Goal: Information Seeking & Learning: Learn about a topic

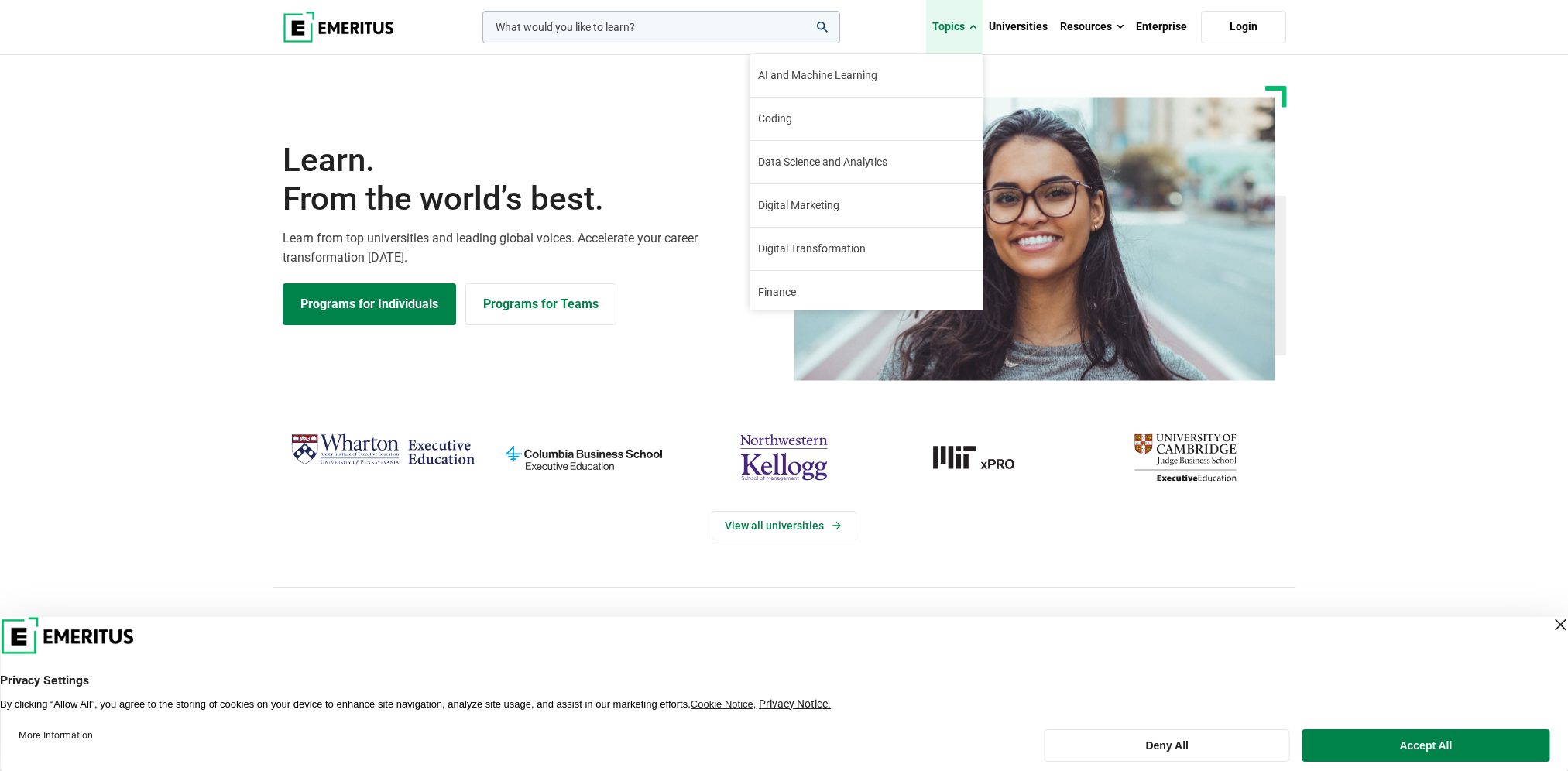
click at [951, 31] on link "Topics" at bounding box center [954, 27] width 56 height 54
click at [828, 73] on span "AI and Machine Learning" at bounding box center [817, 75] width 119 height 16
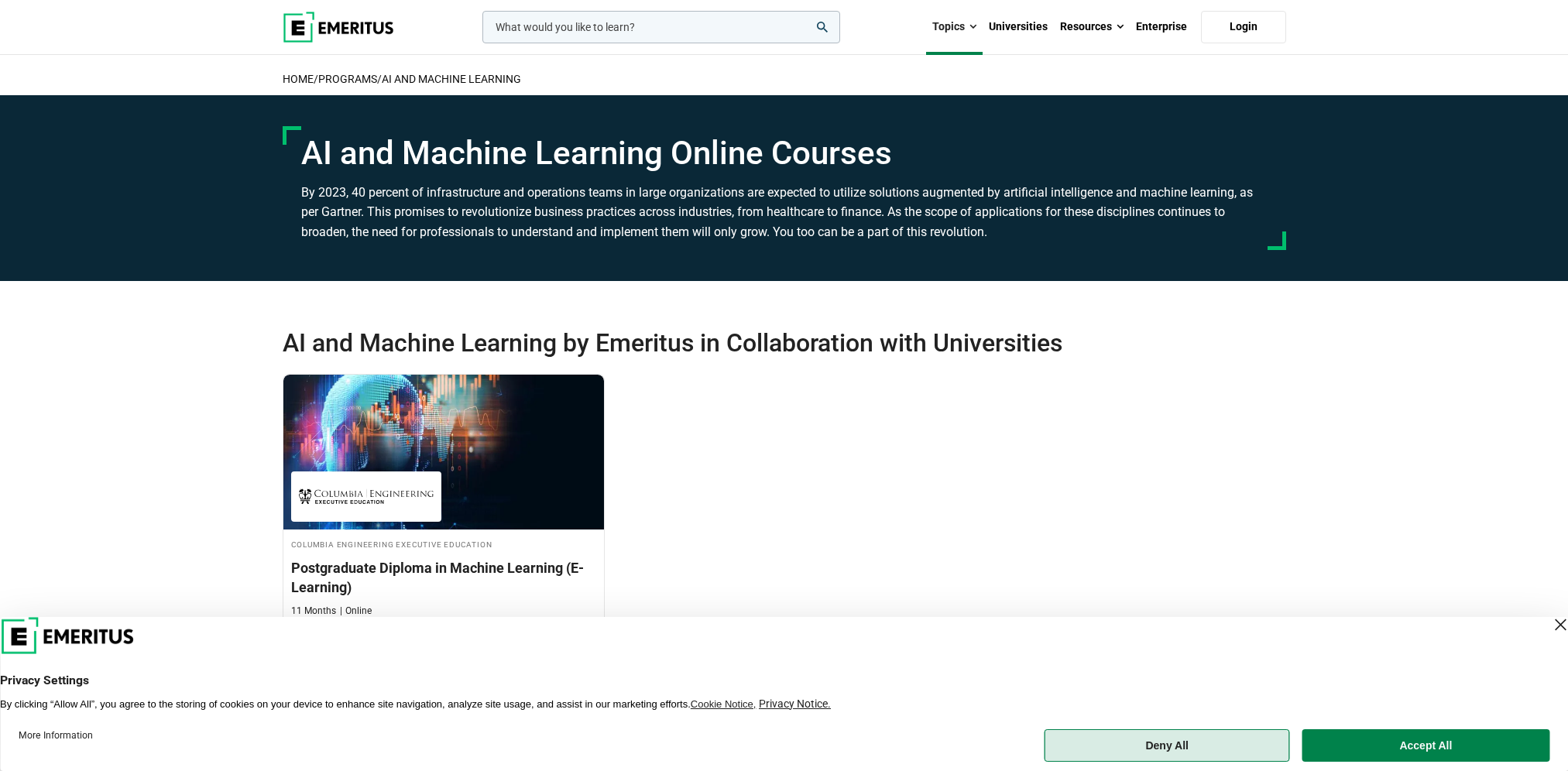
click at [1157, 752] on button "Deny All" at bounding box center [1167, 746] width 245 height 33
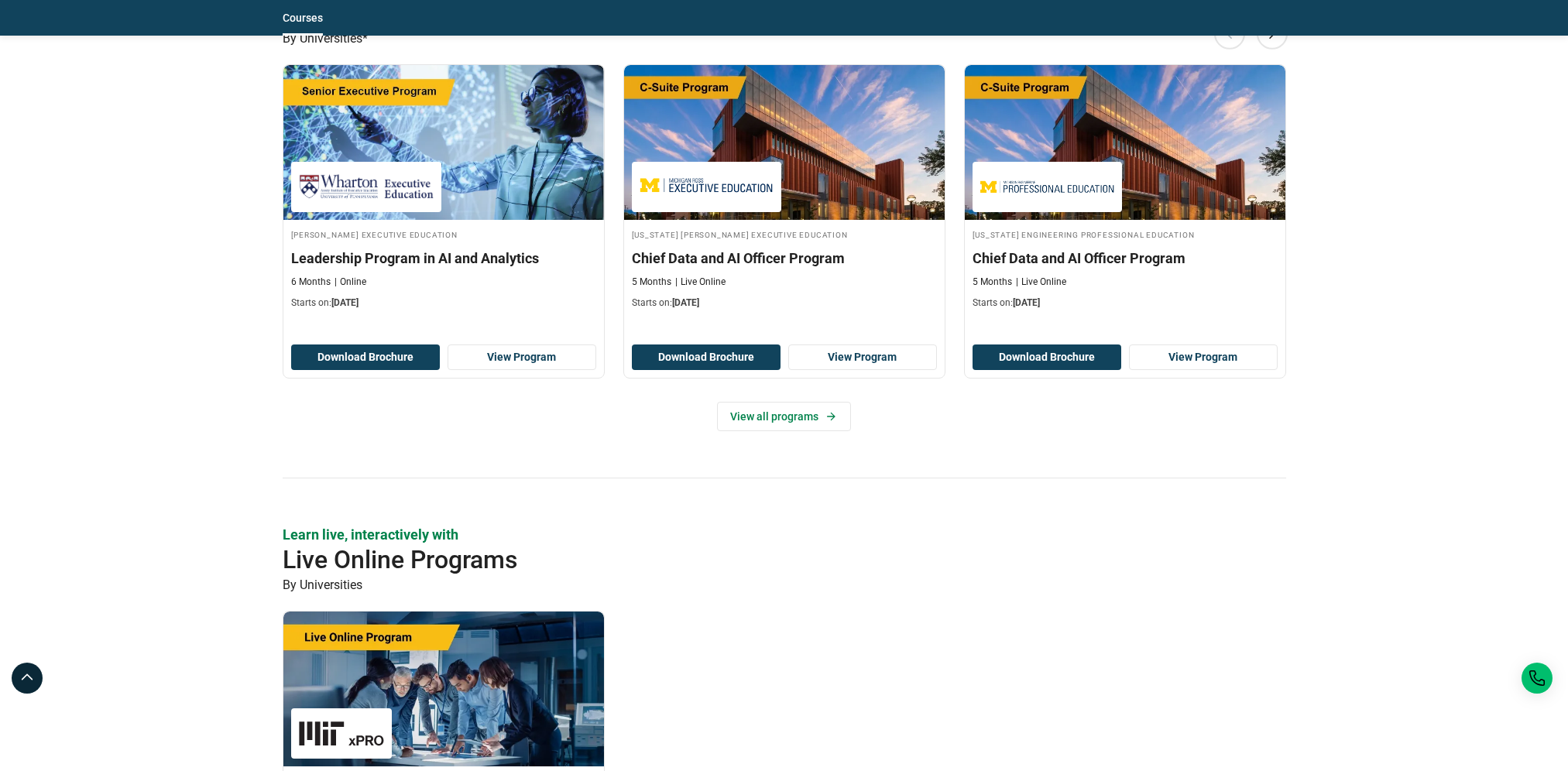
scroll to position [774, 0]
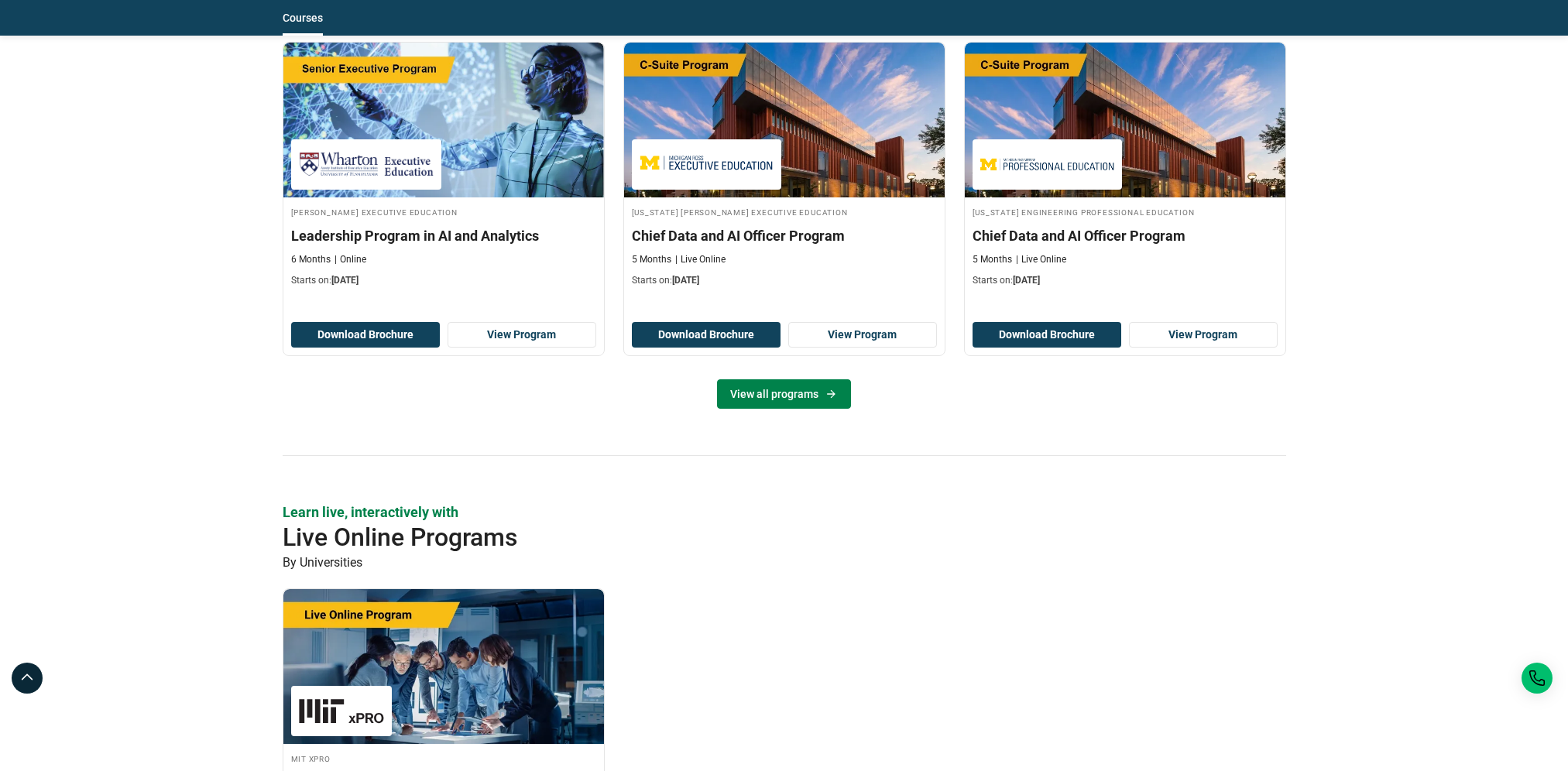
click at [752, 400] on link "View all programs" at bounding box center [784, 394] width 134 height 29
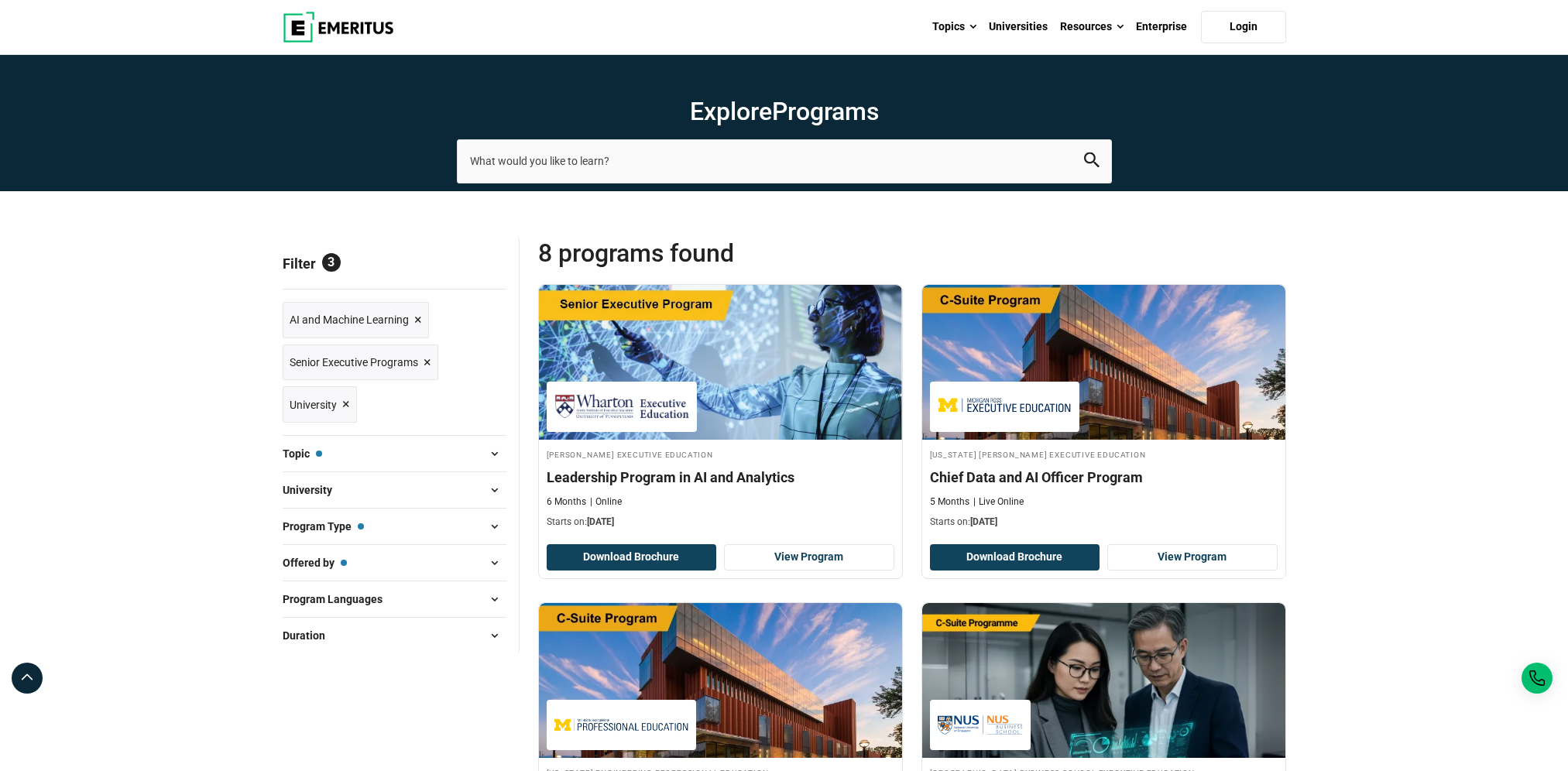
click at [498, 531] on span at bounding box center [495, 527] width 23 height 23
click at [493, 526] on span at bounding box center [495, 527] width 23 height 23
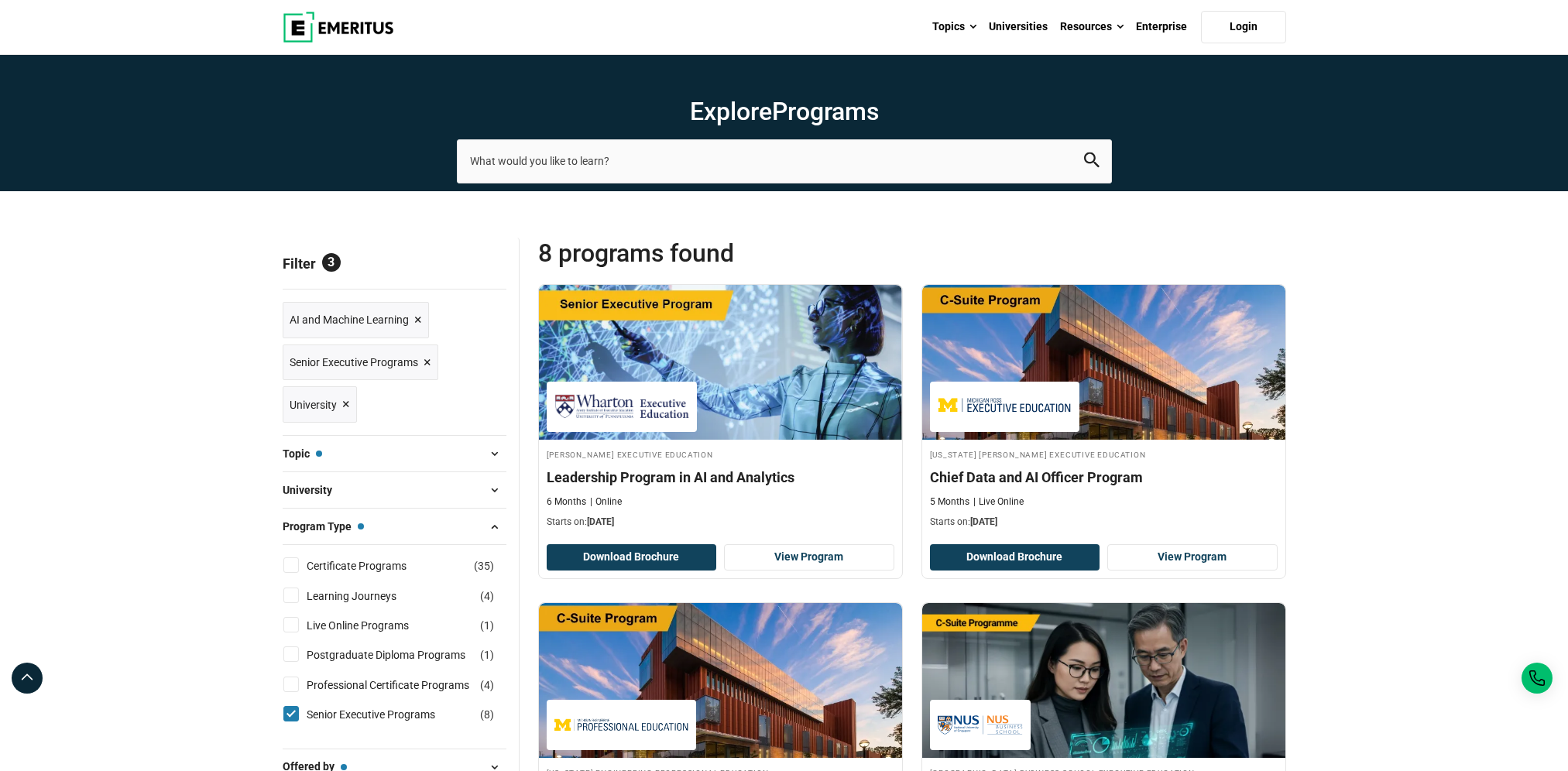
scroll to position [155, 0]
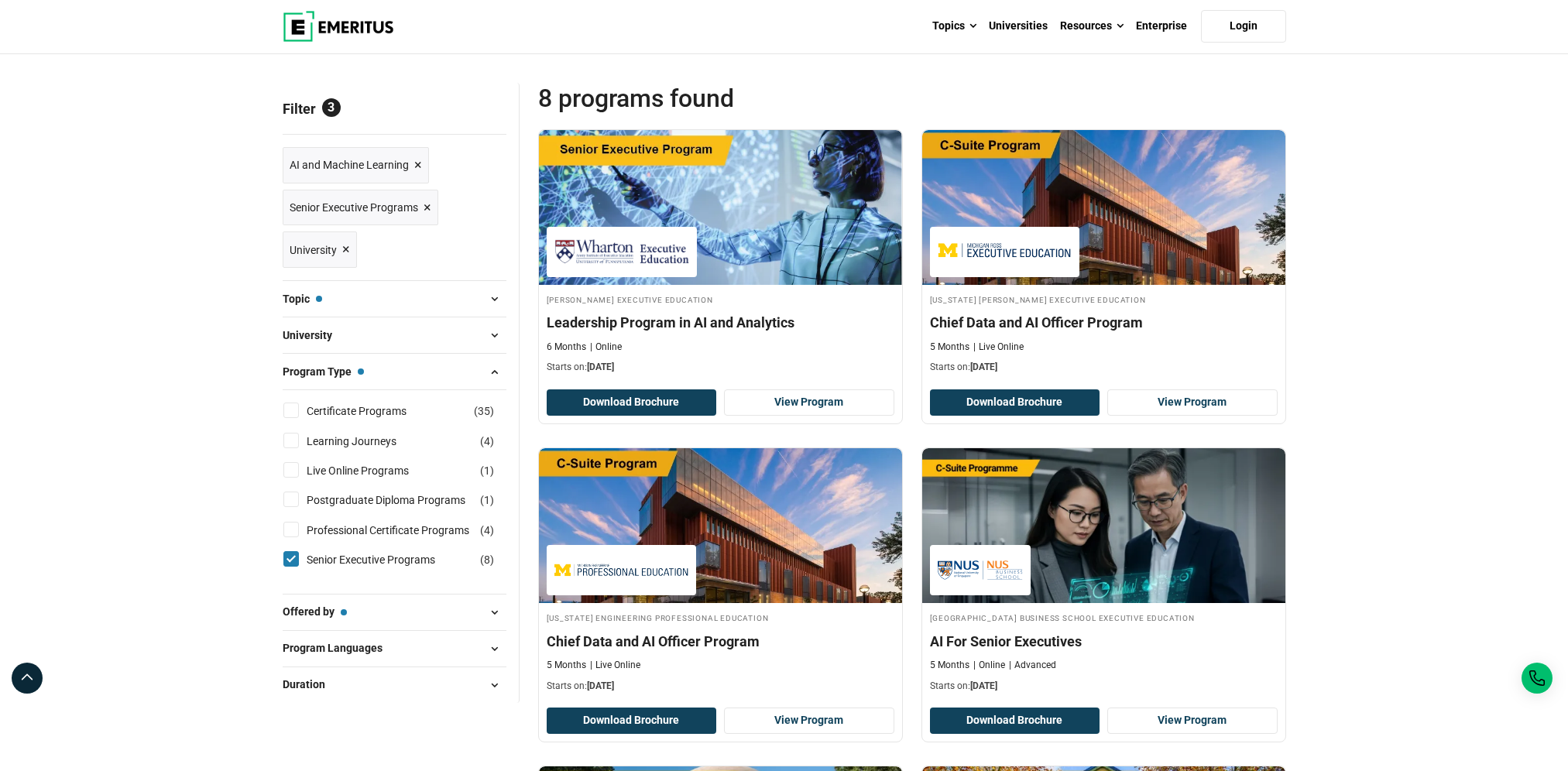
click at [315, 654] on span "Program Languages" at bounding box center [338, 649] width 112 height 17
click at [290, 693] on input "English ( 6 )" at bounding box center [291, 688] width 16 height 16
checkbox input "true"
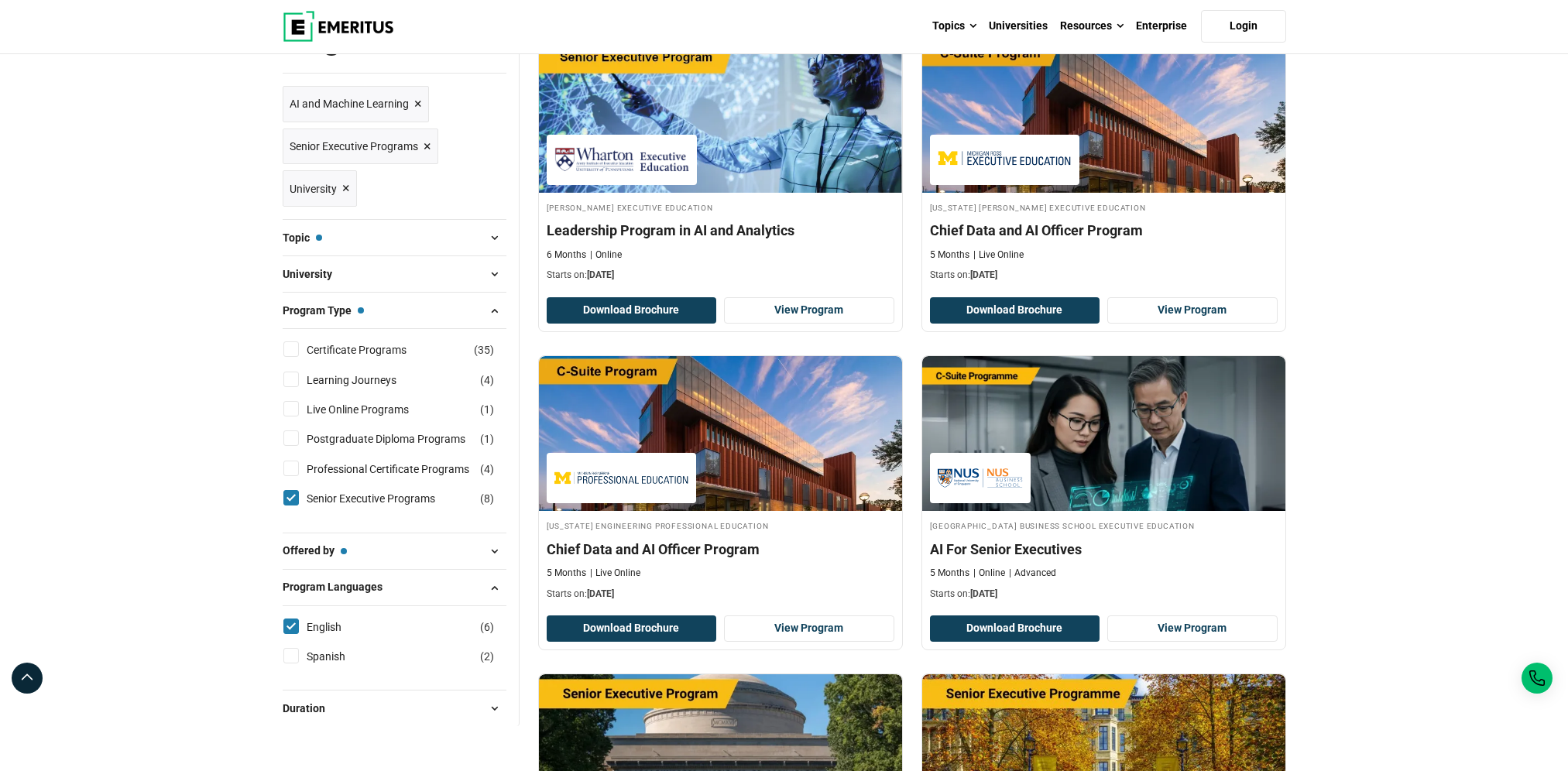
scroll to position [547, 0]
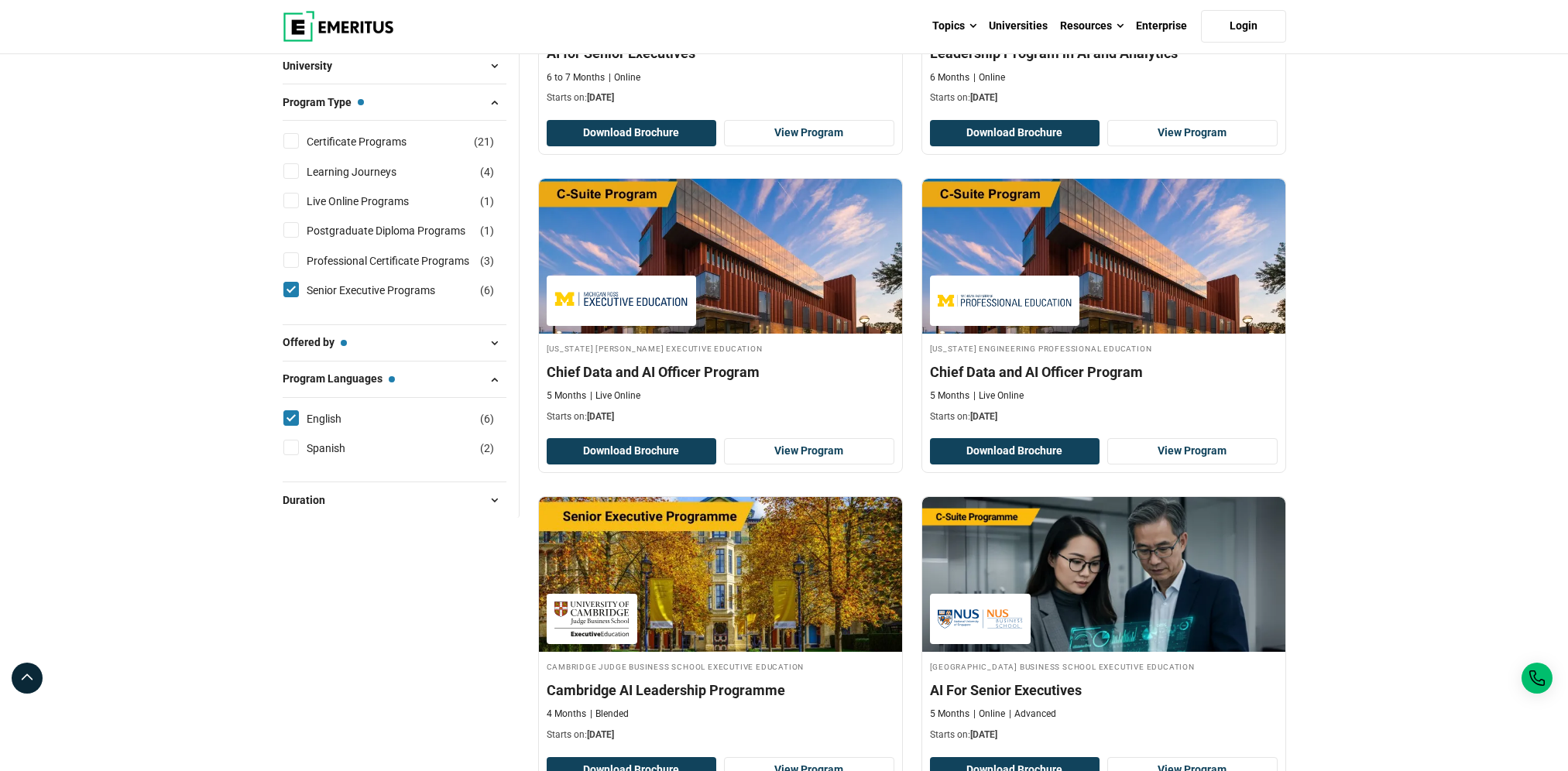
scroll to position [309, 0]
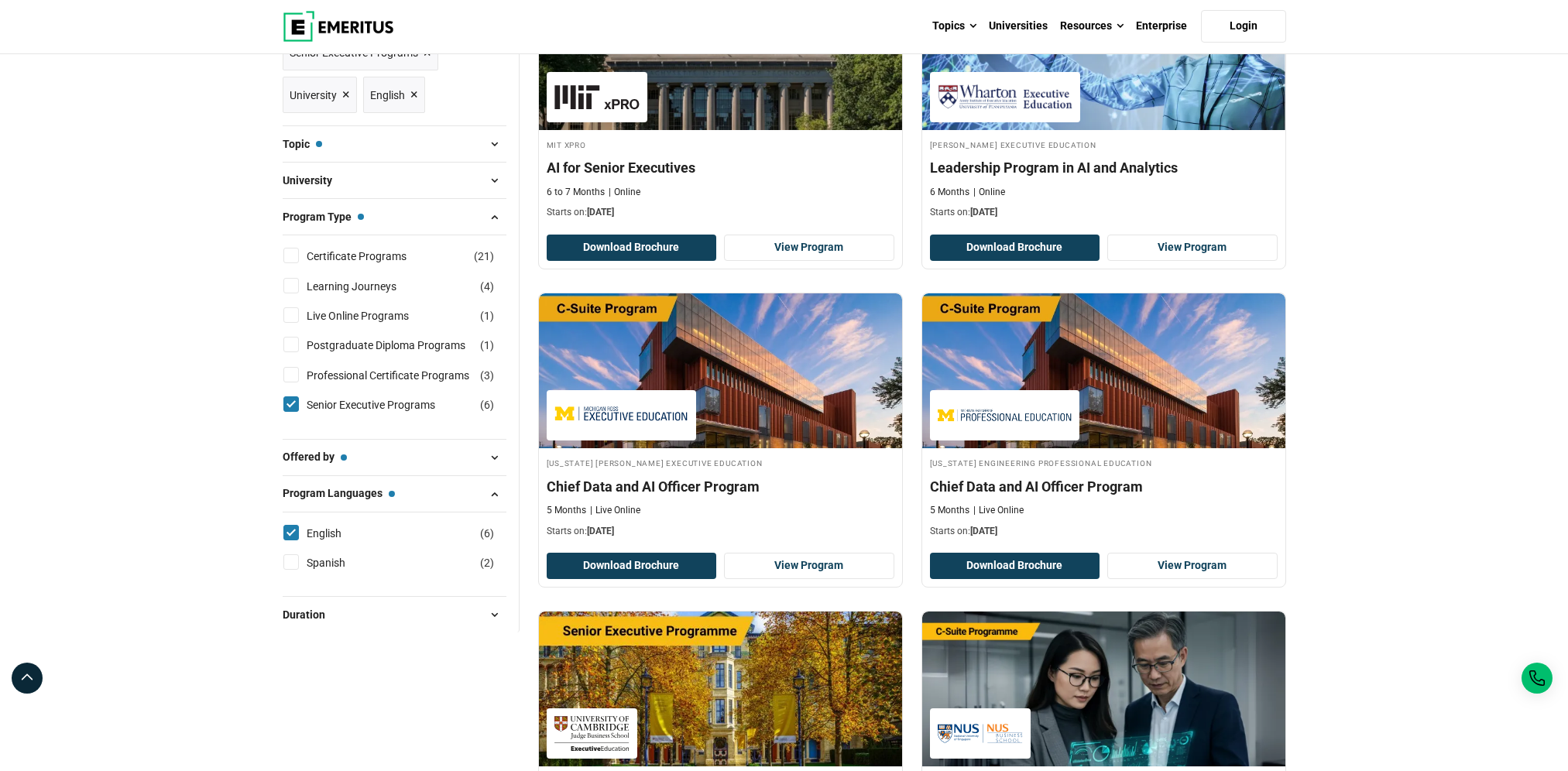
click at [286, 405] on input "Senior Executive Programs ( 6 )" at bounding box center [291, 404] width 16 height 16
checkbox input "false"
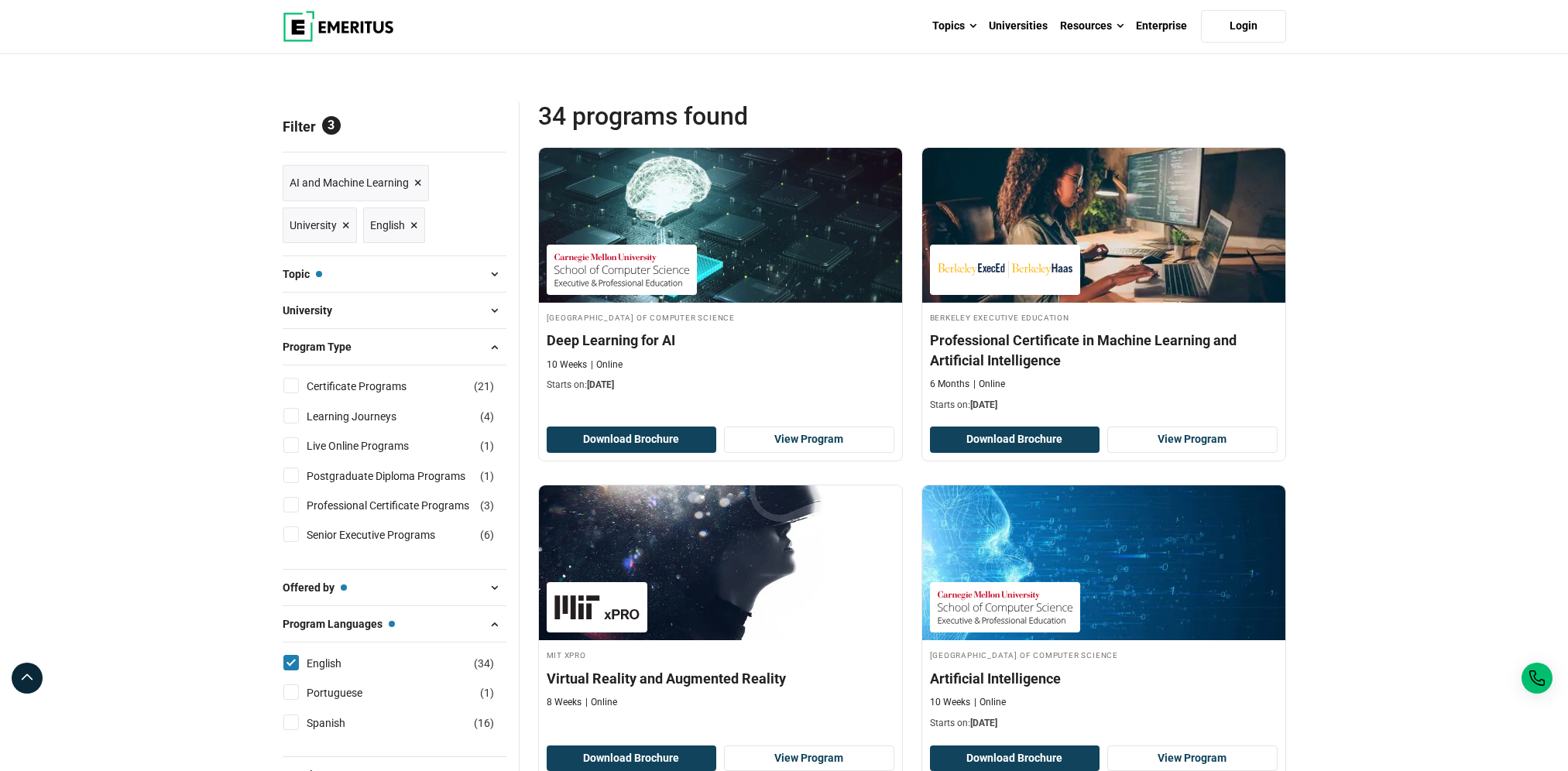
scroll to position [155, 0]
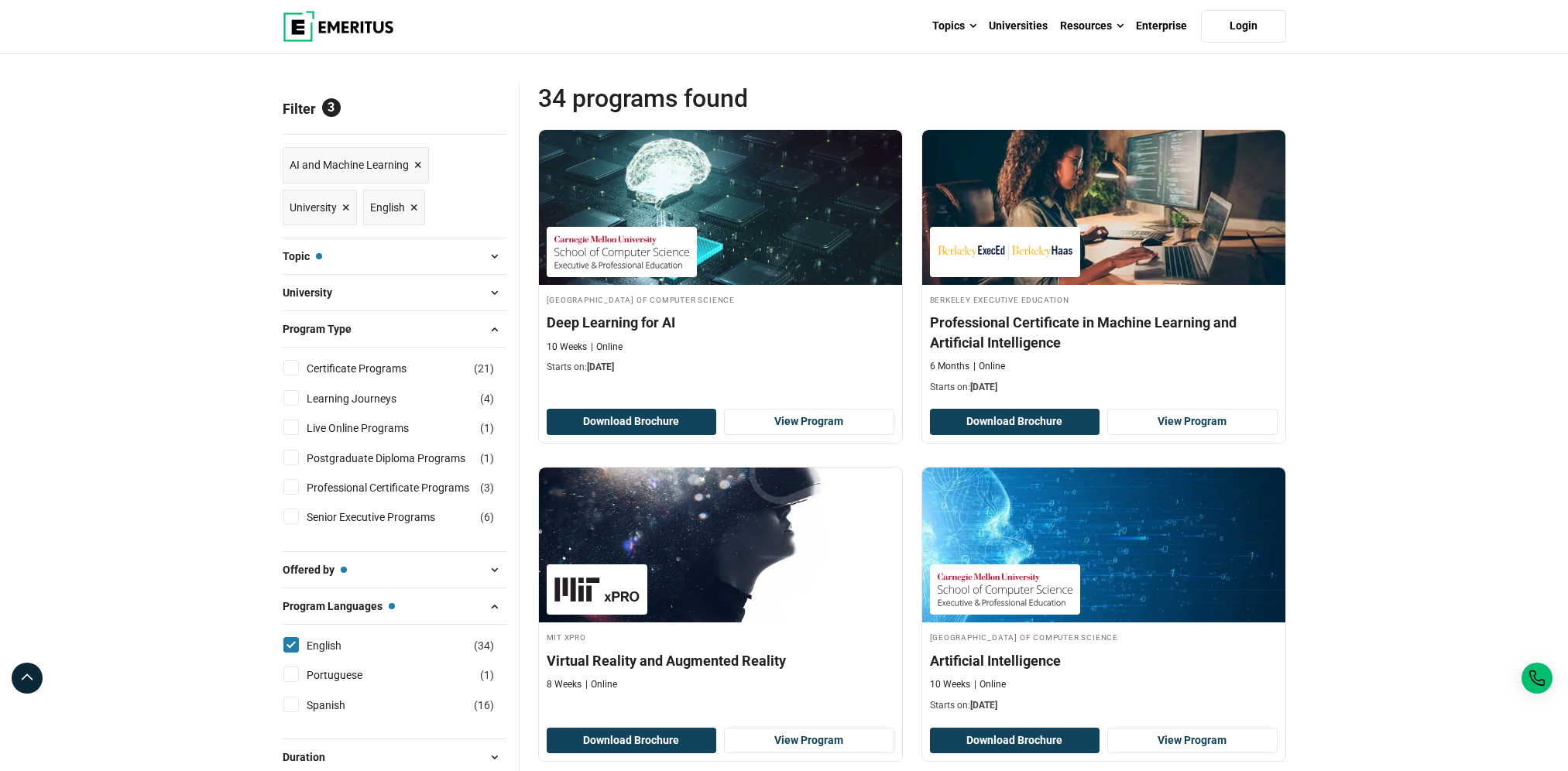
click at [285, 369] on input "Certificate Programs ( 21 )" at bounding box center [291, 368] width 16 height 16
checkbox input "true"
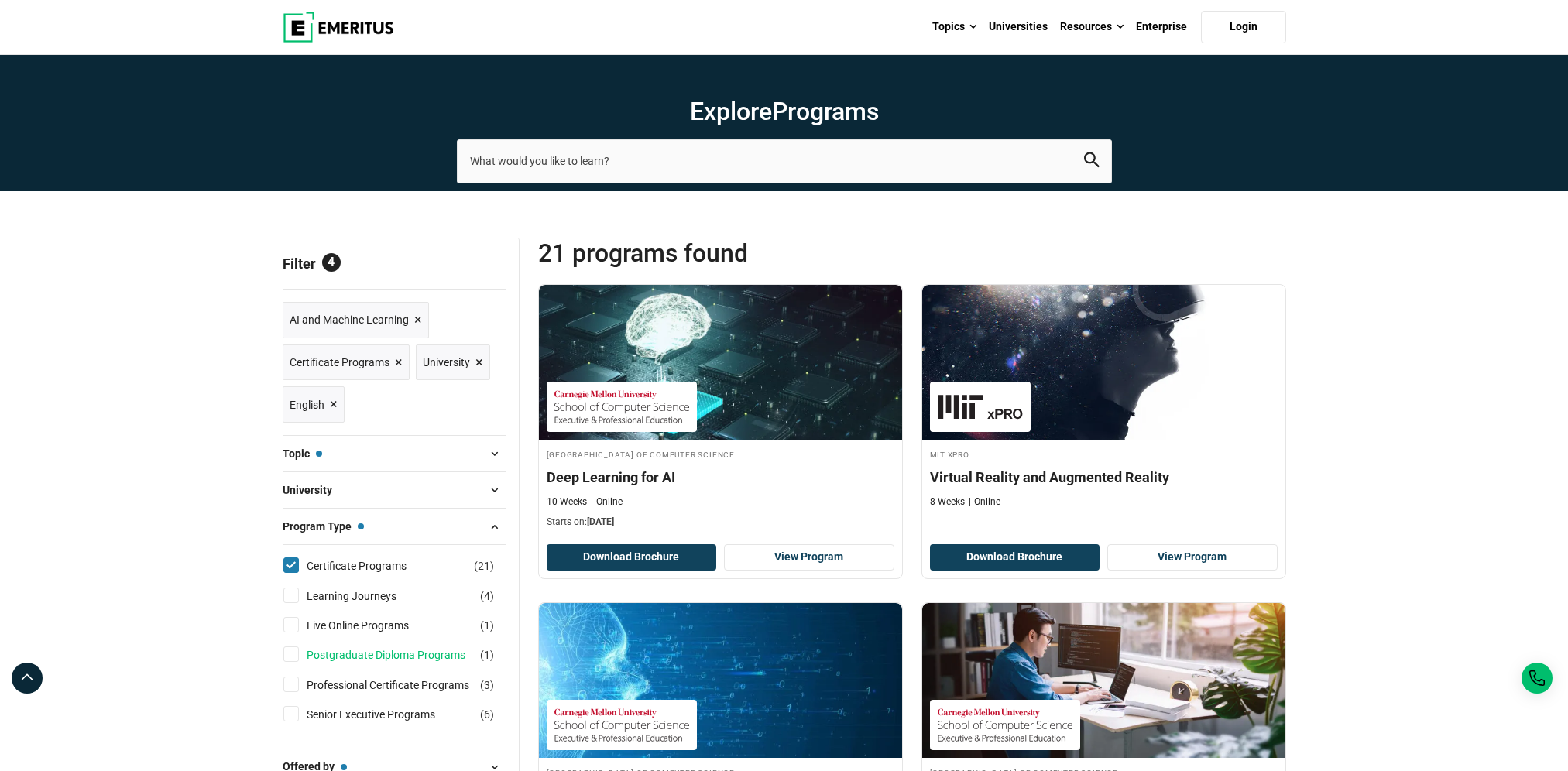
drag, startPoint x: 295, startPoint y: 651, endPoint x: 312, endPoint y: 661, distance: 19.7
click at [312, 661] on div "Postgraduate Diploma Programs ( 1 )" at bounding box center [394, 656] width 224 height 17
click at [295, 682] on input "Professional Certificate Programs ( 3 )" at bounding box center [291, 685] width 16 height 16
checkbox input "true"
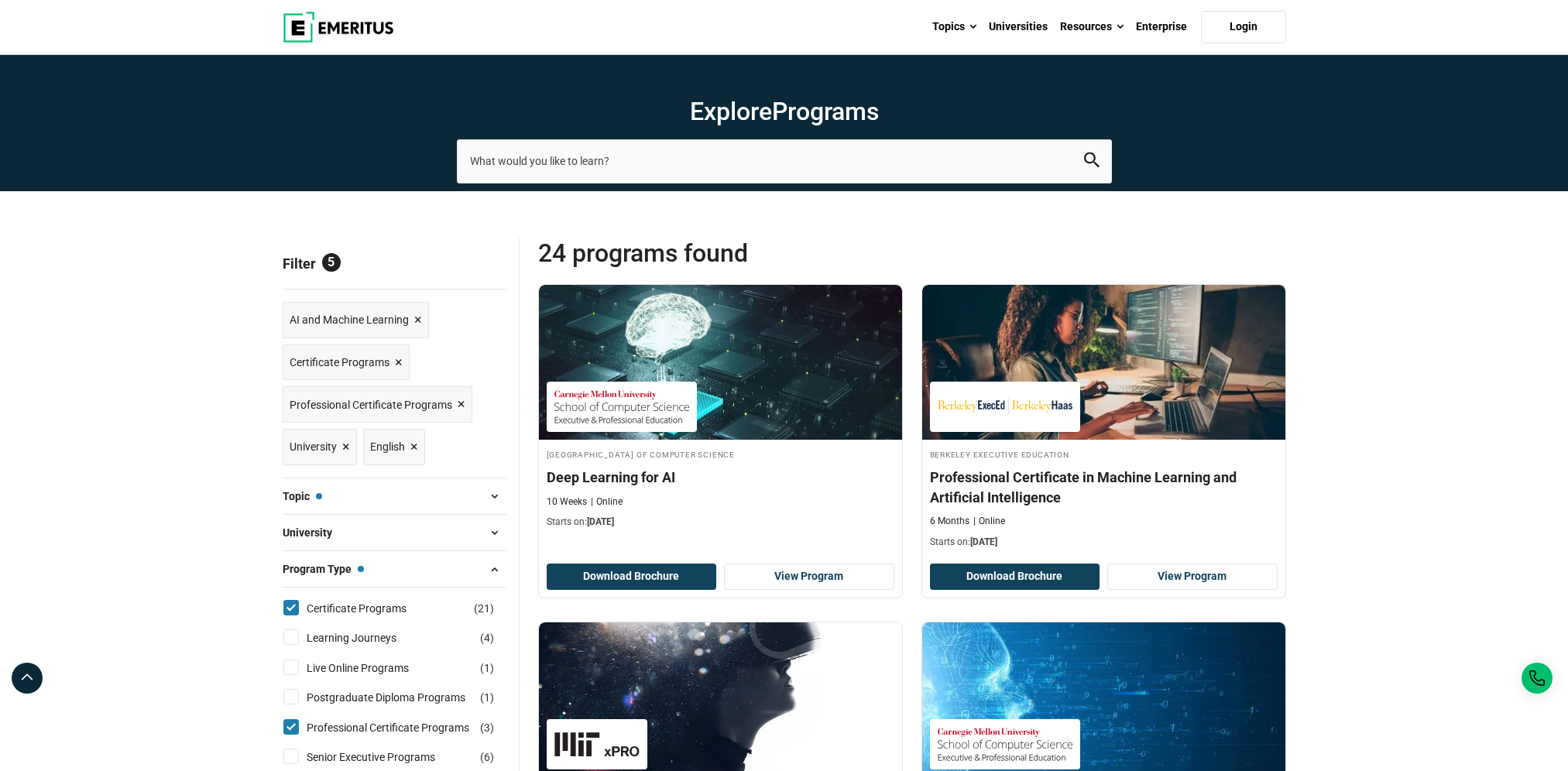
click at [291, 631] on input "Learning Journeys ( 4 )" at bounding box center [291, 637] width 16 height 16
checkbox input "true"
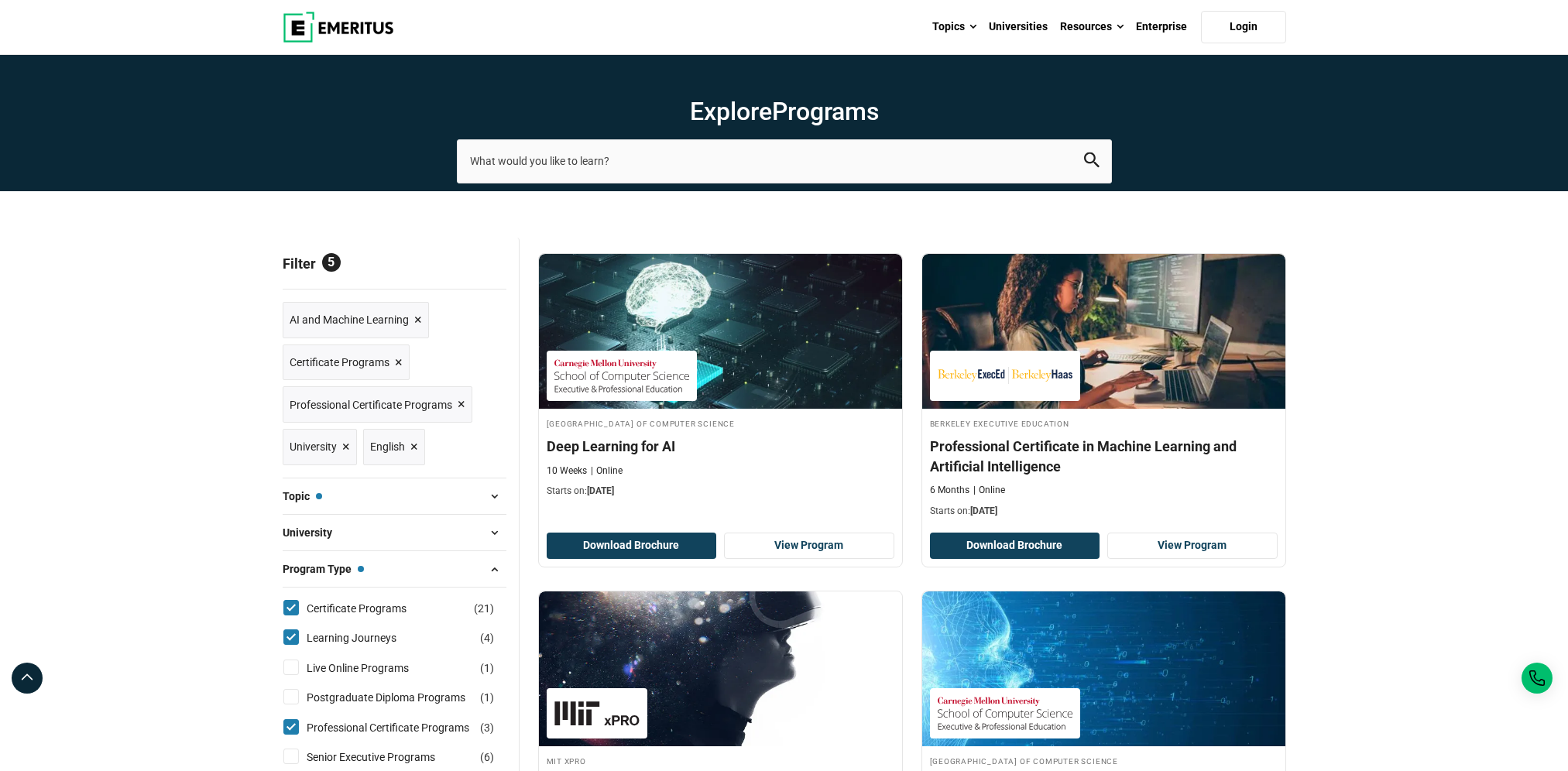
click at [288, 669] on input "Live Online Programs ( 1 )" at bounding box center [291, 667] width 16 height 16
checkbox input "true"
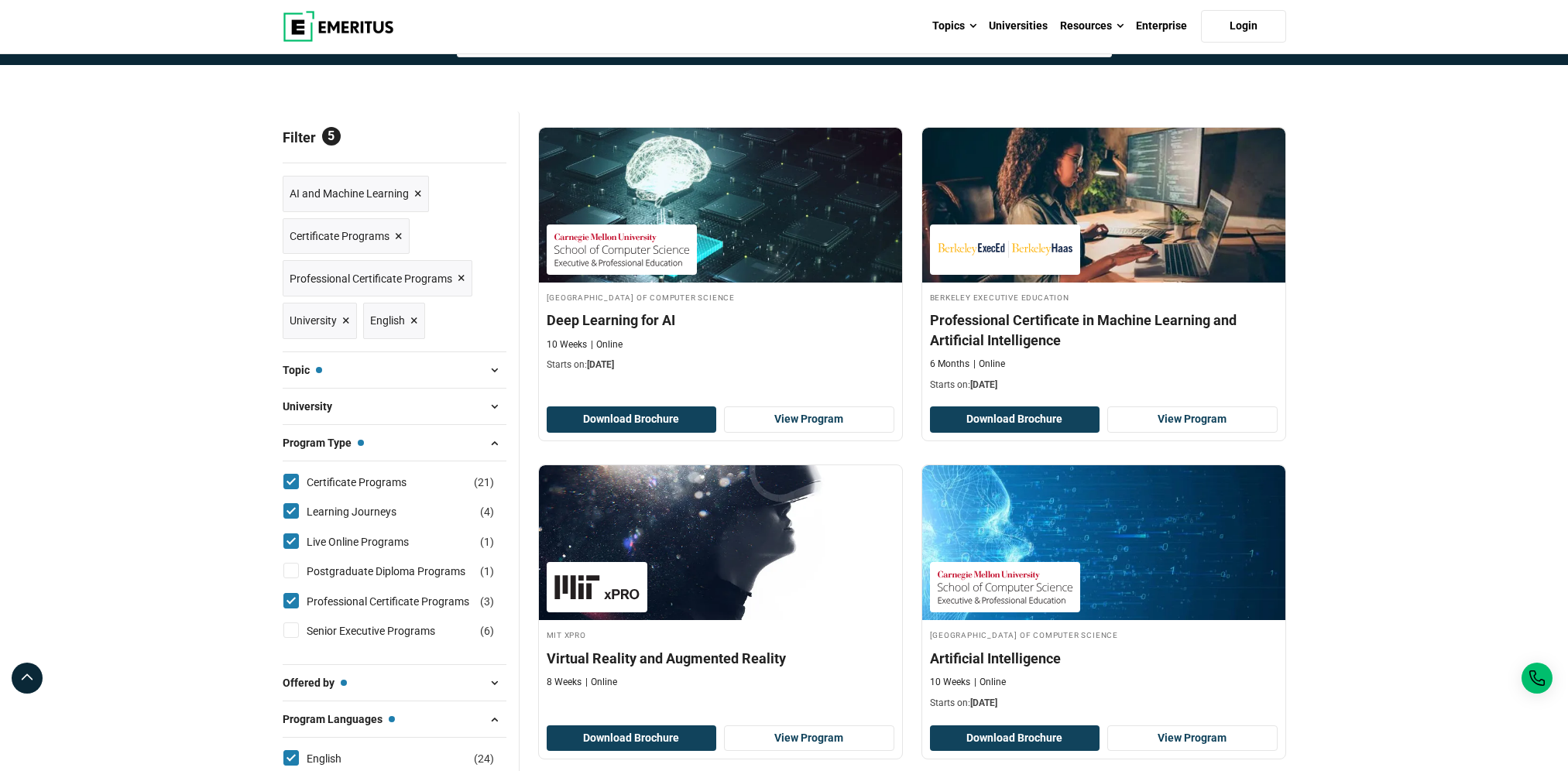
scroll to position [155, 0]
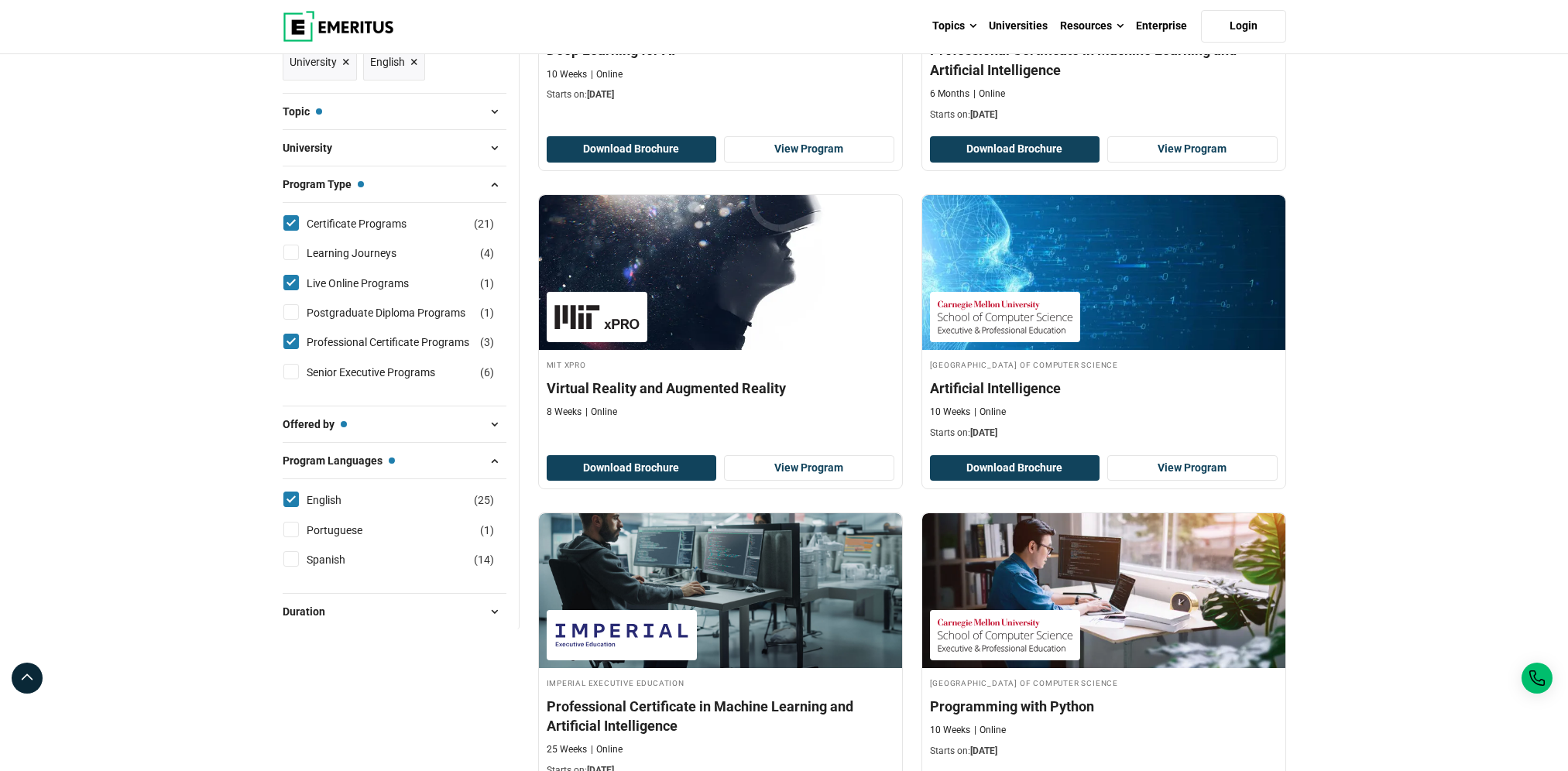
scroll to position [465, 0]
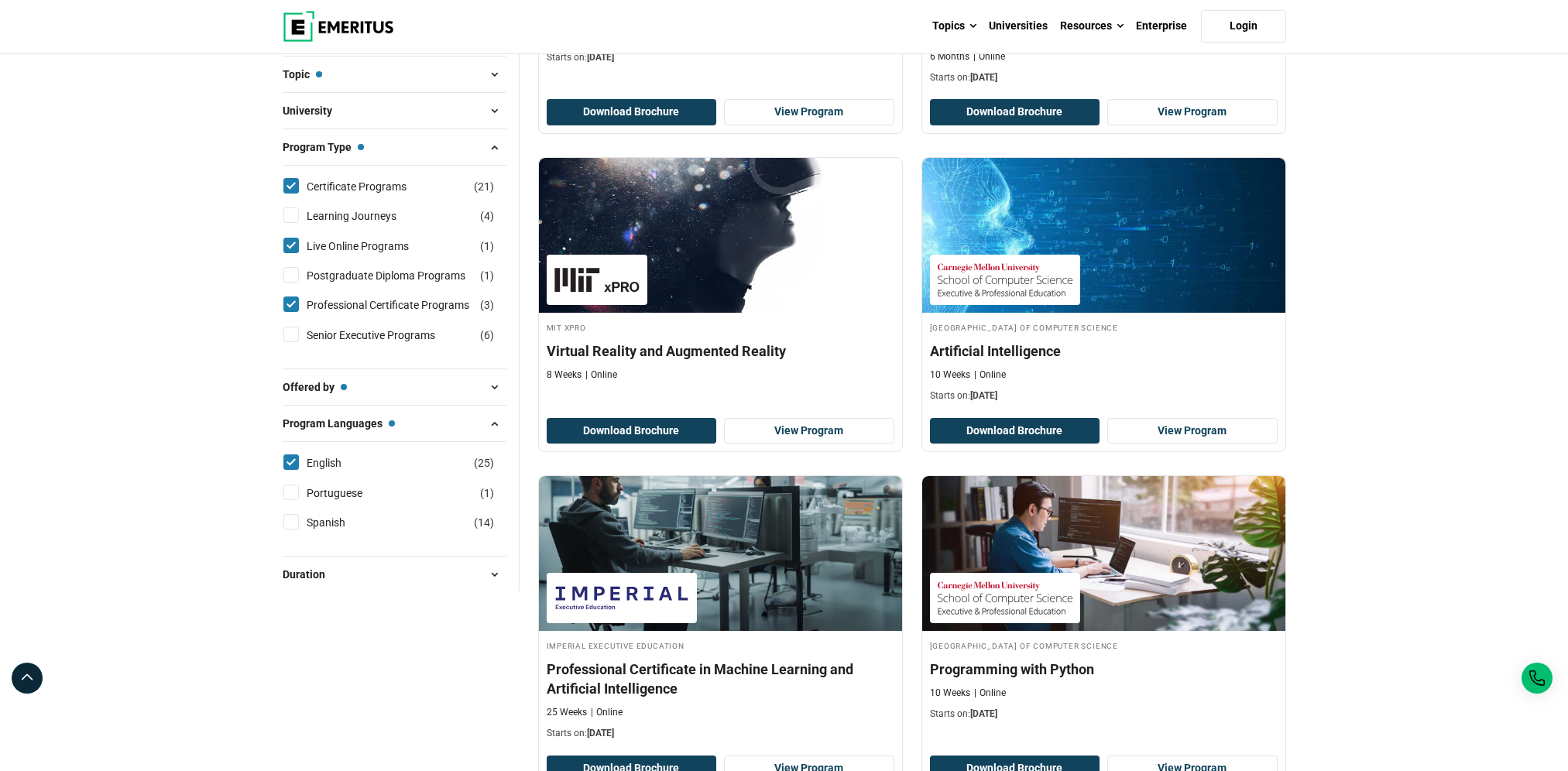
click at [491, 580] on span at bounding box center [495, 575] width 23 height 23
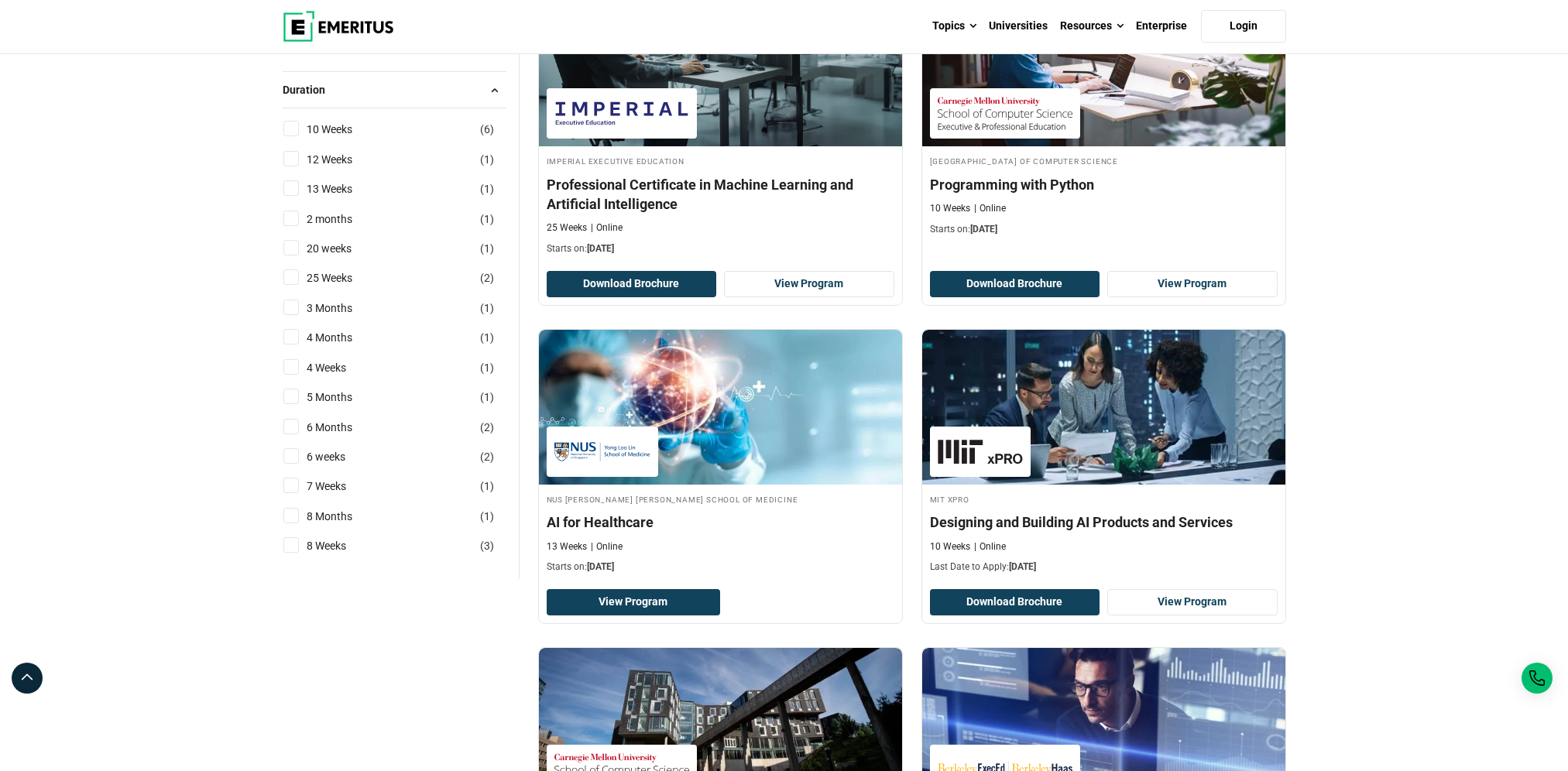
scroll to position [929, 0]
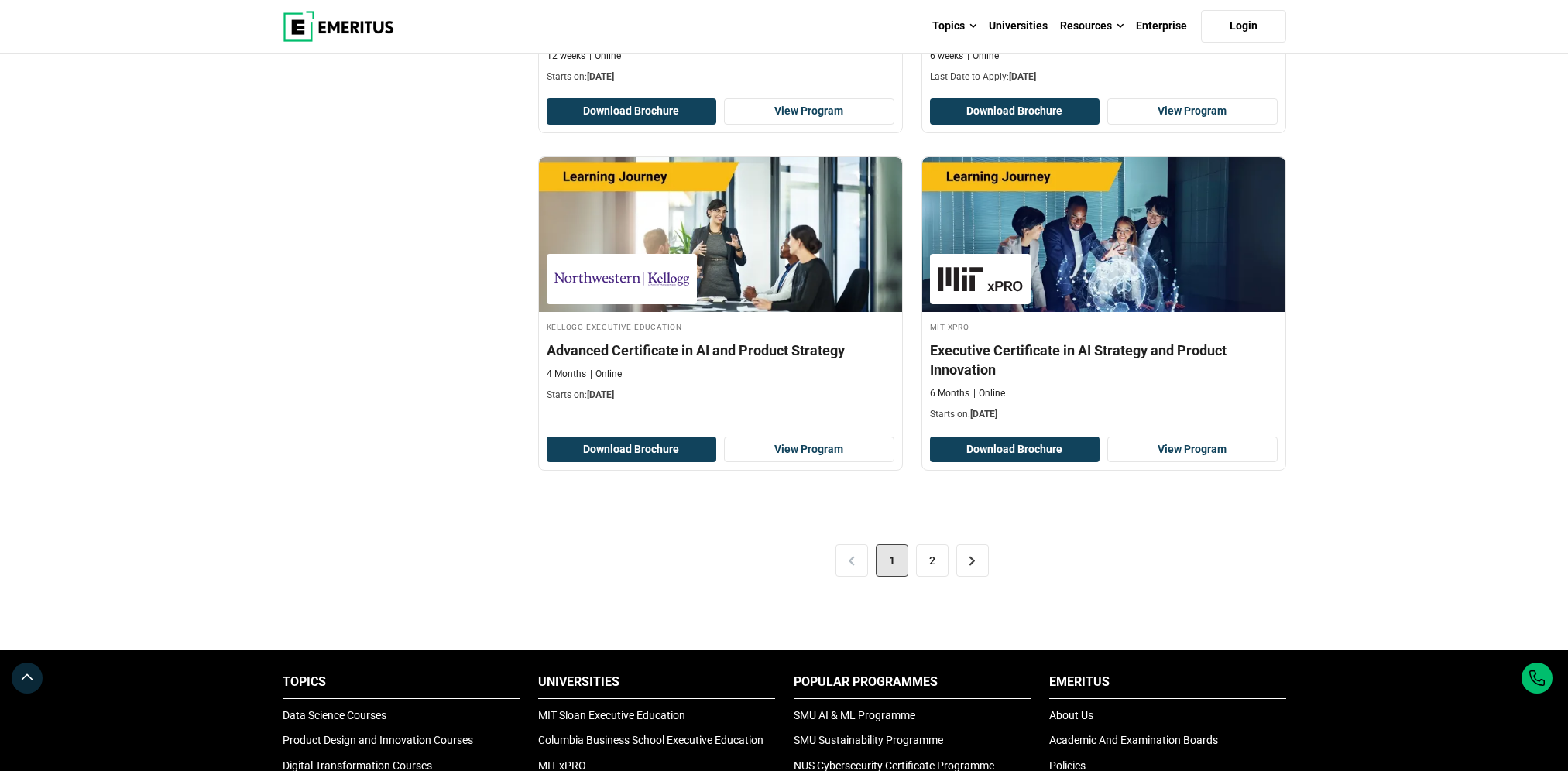
scroll to position [3020, 0]
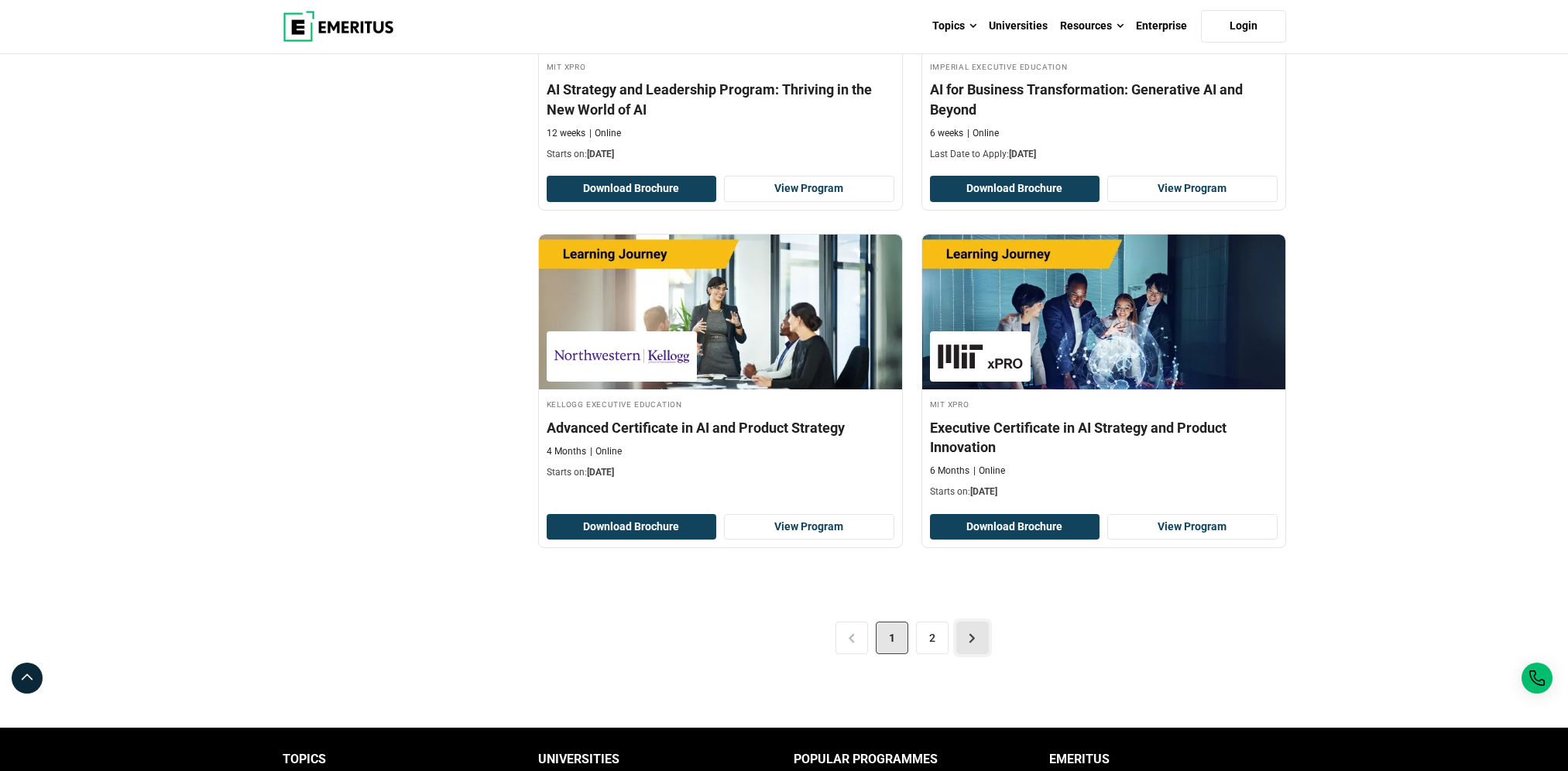
click at [976, 644] on link ">" at bounding box center [973, 638] width 33 height 33
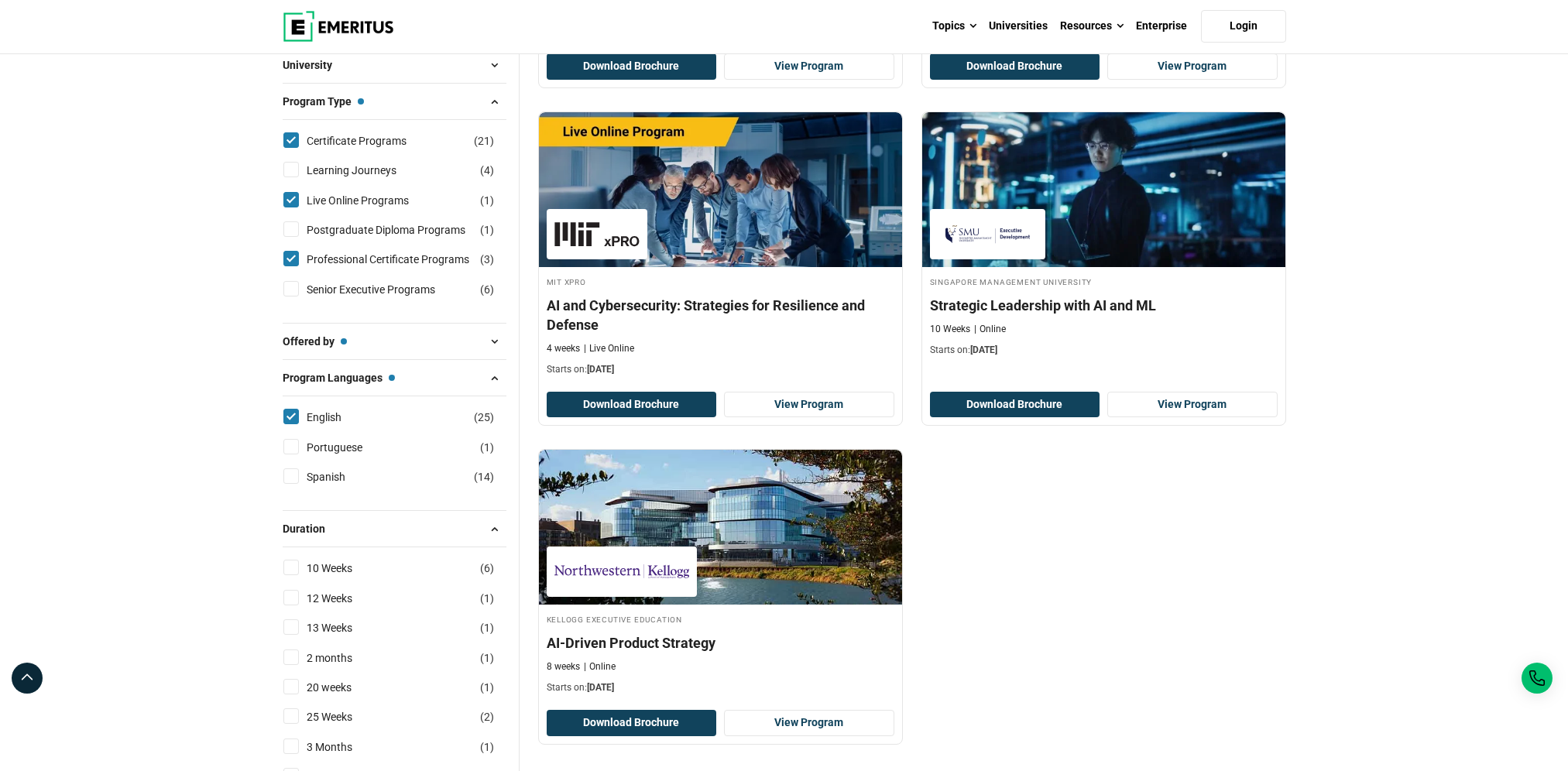
scroll to position [620, 0]
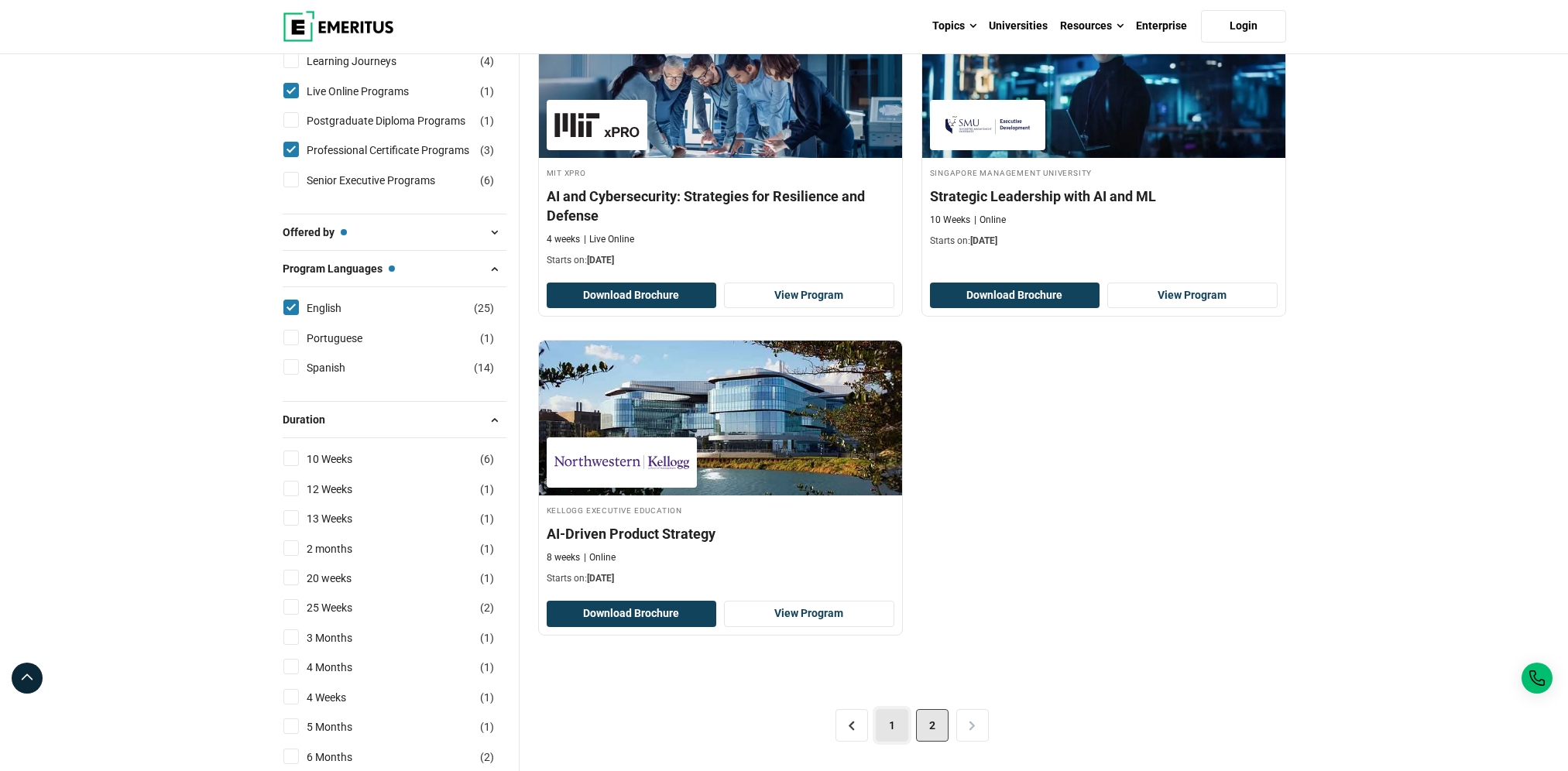
click at [882, 726] on link "1" at bounding box center [892, 725] width 33 height 33
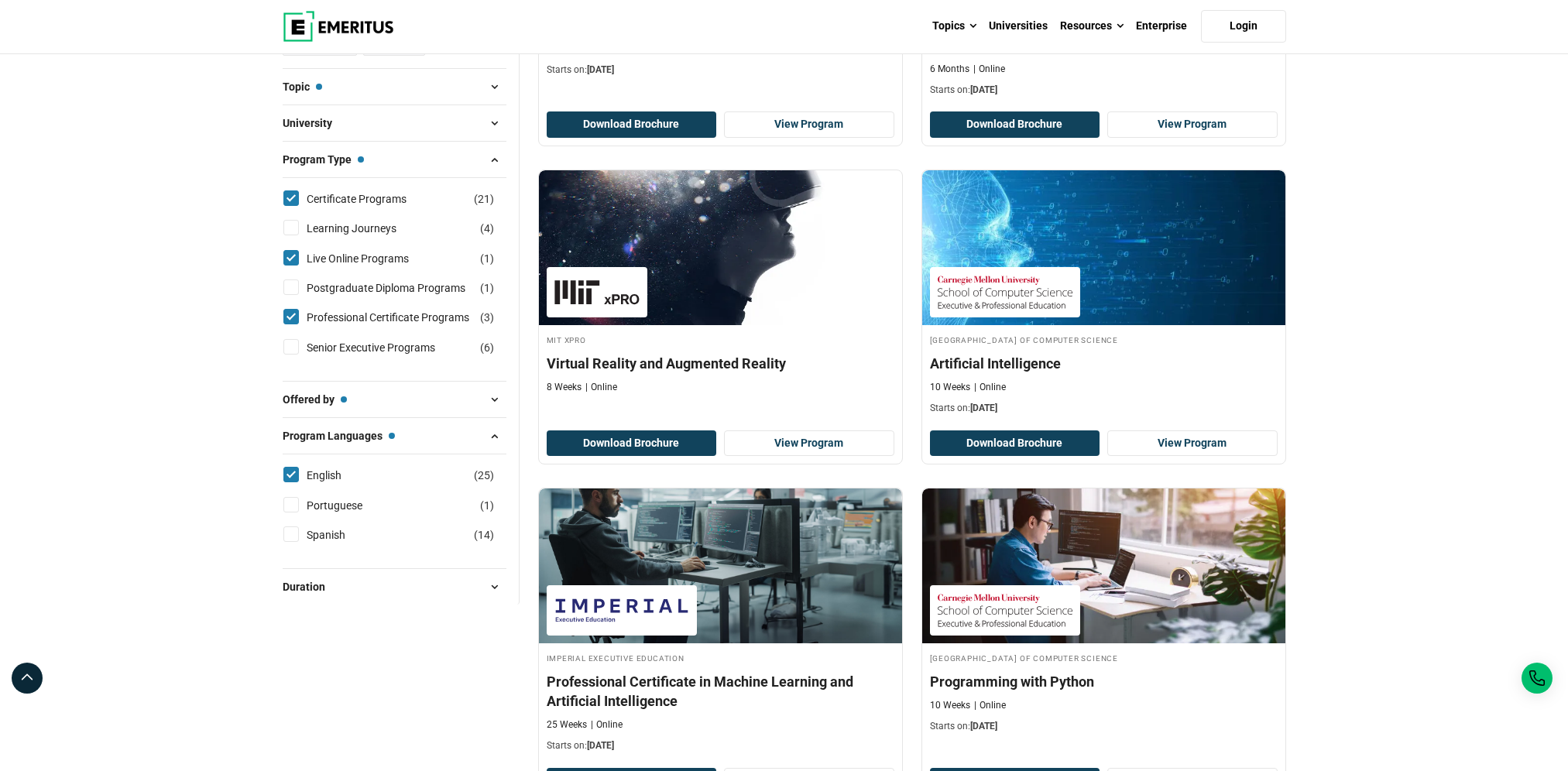
scroll to position [465, 0]
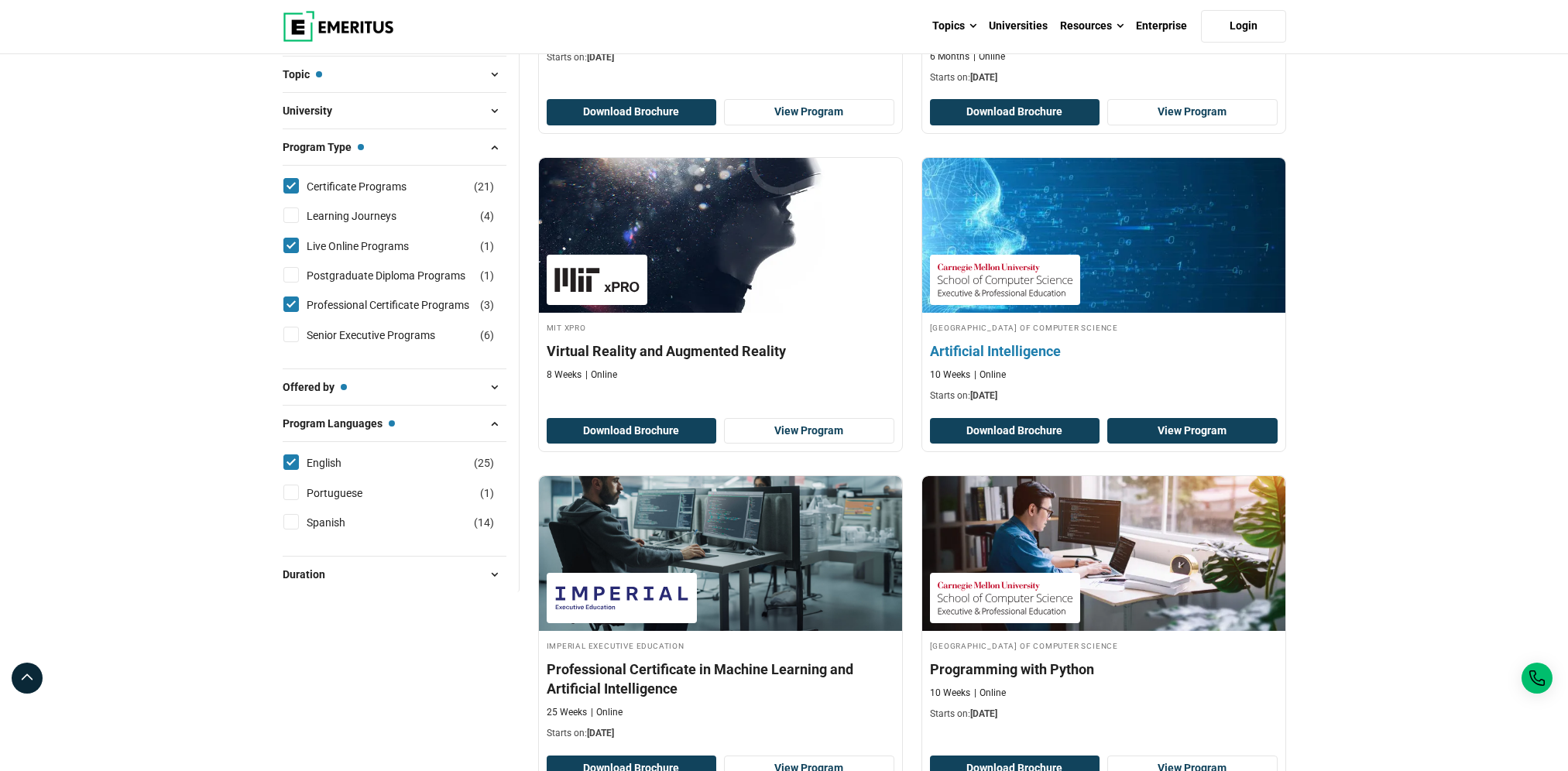
click at [1138, 429] on link "View Program" at bounding box center [1193, 431] width 171 height 26
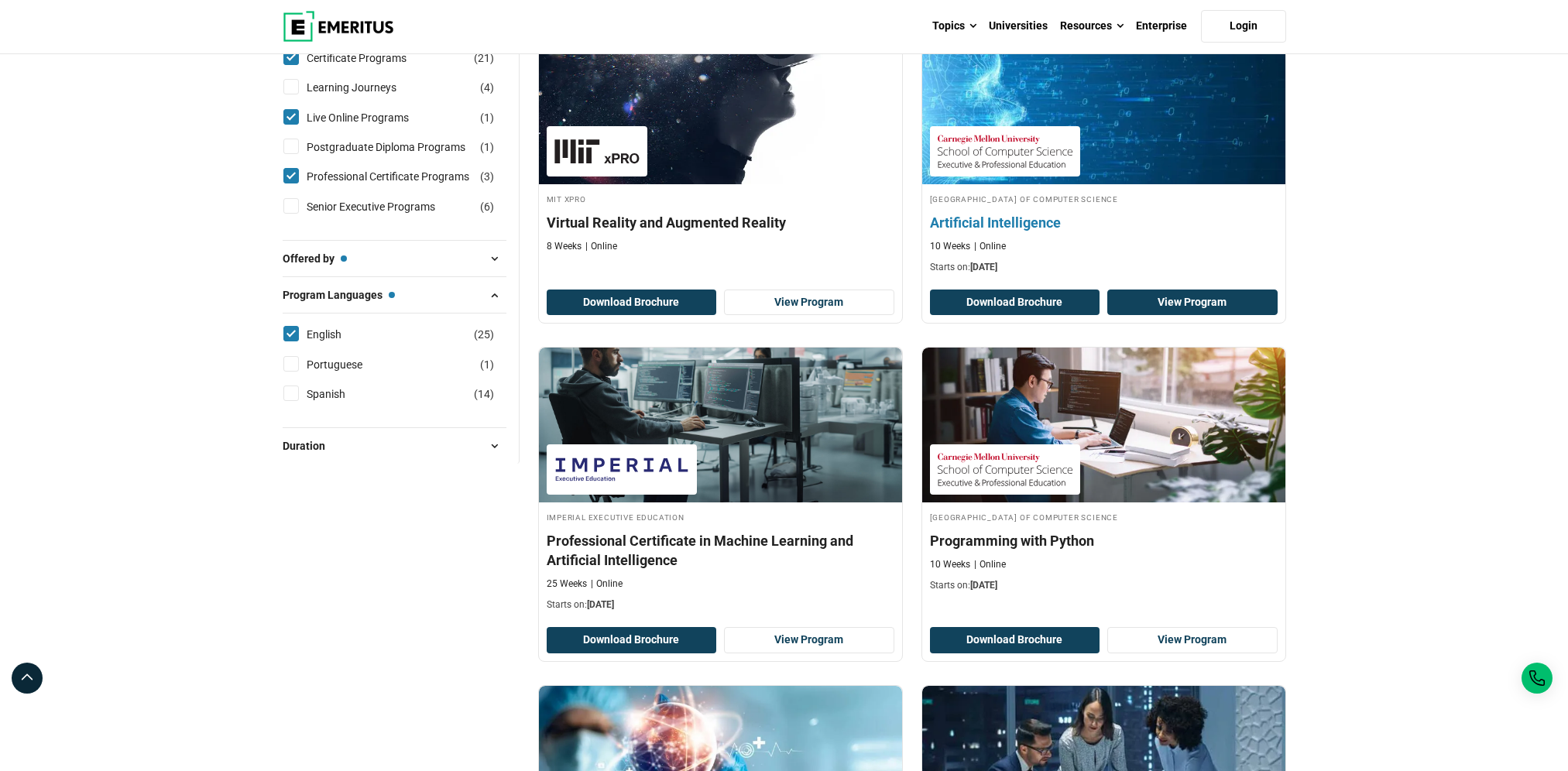
scroll to position [620, 0]
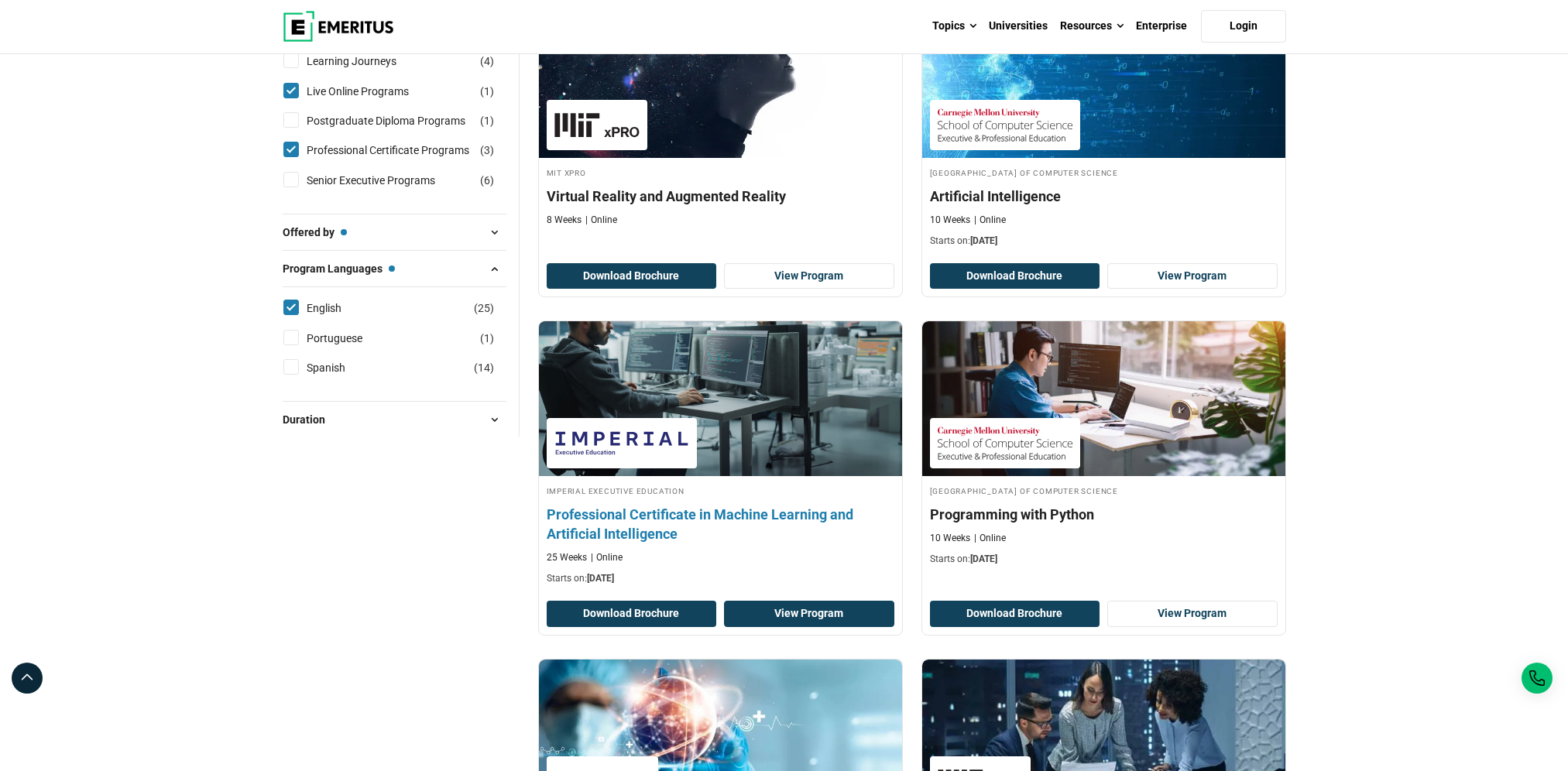
click at [825, 616] on link "View Program" at bounding box center [810, 614] width 171 height 26
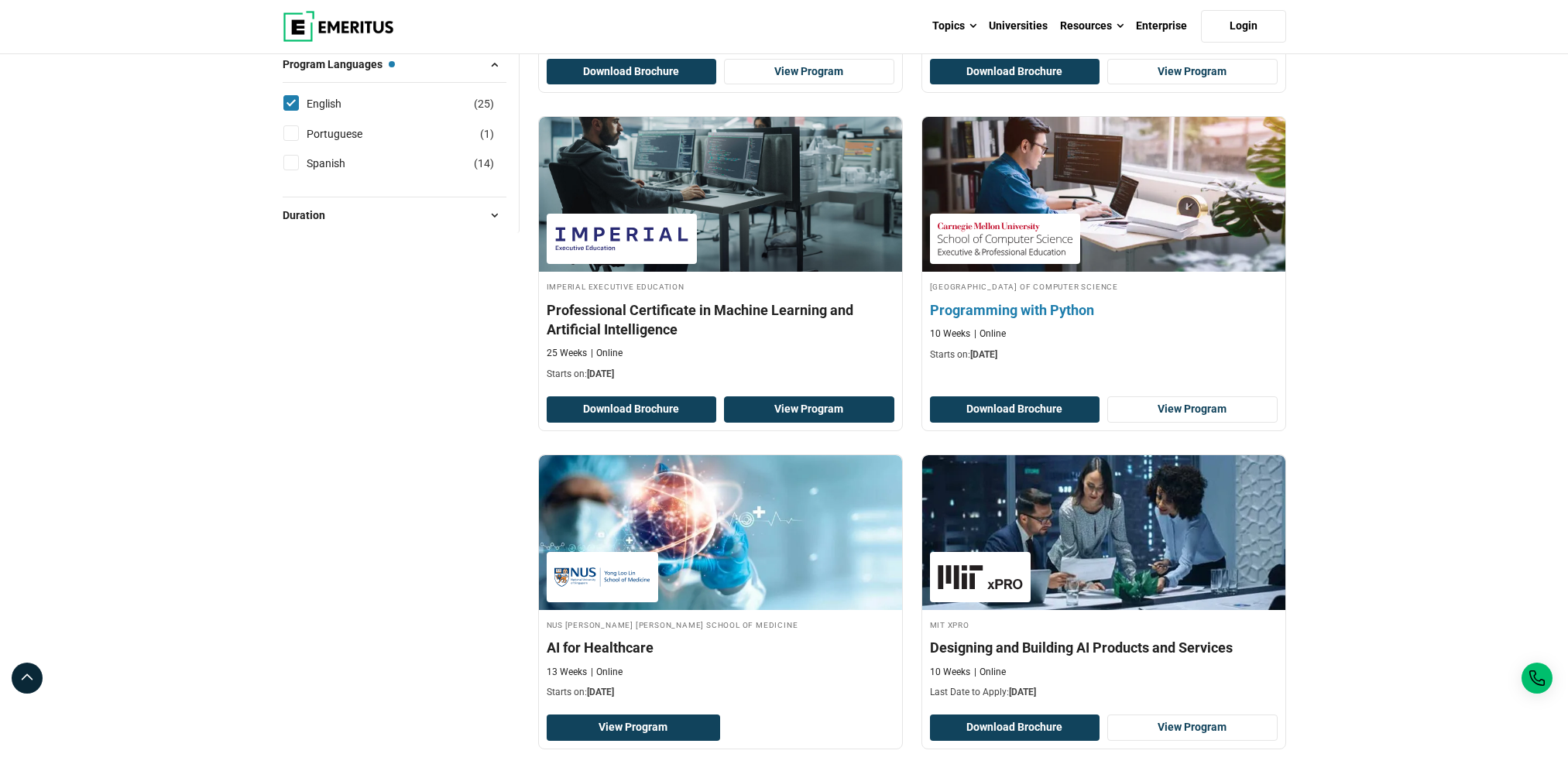
scroll to position [851, 0]
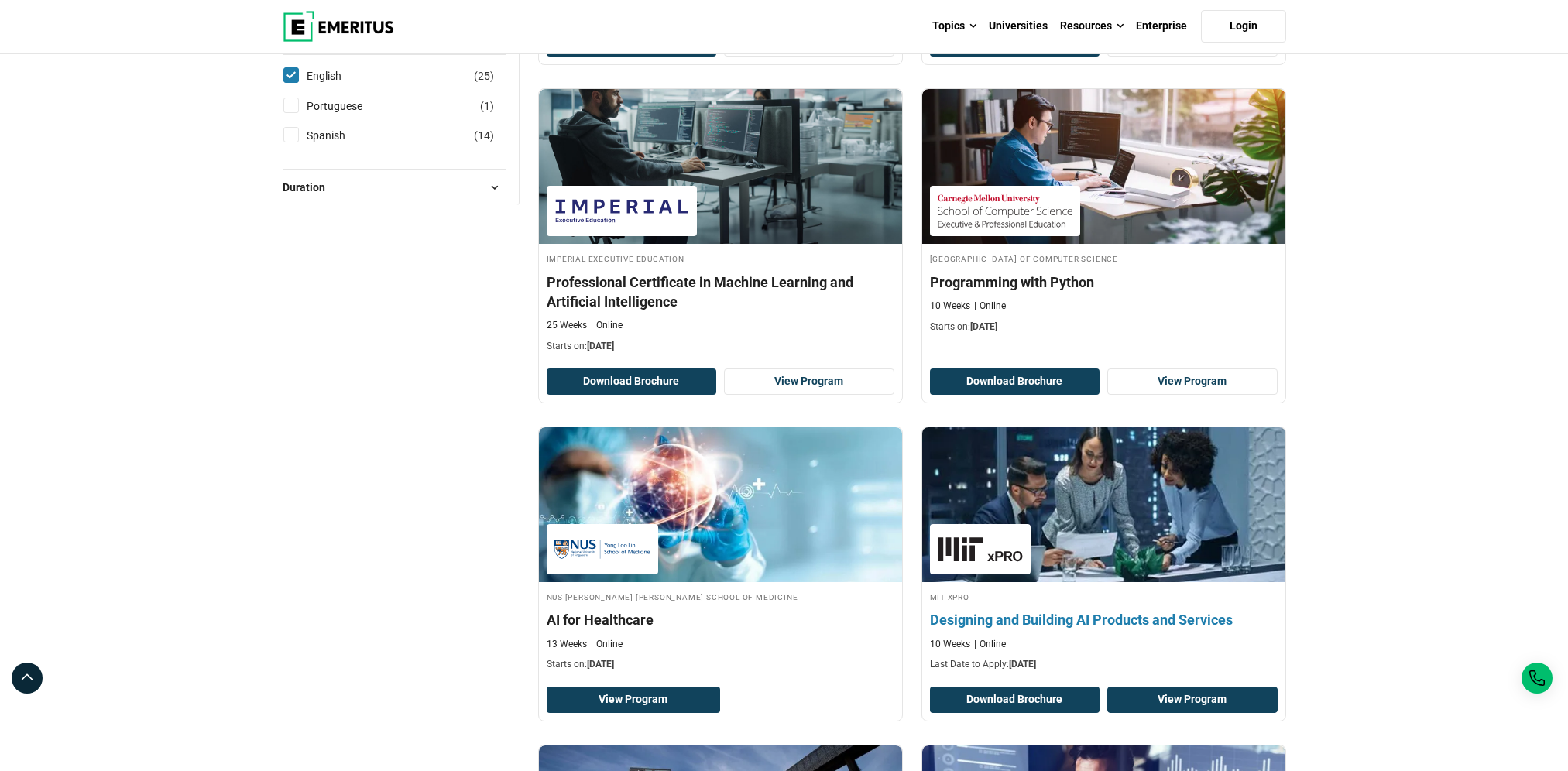
click at [1200, 695] on link "View Program" at bounding box center [1193, 699] width 171 height 26
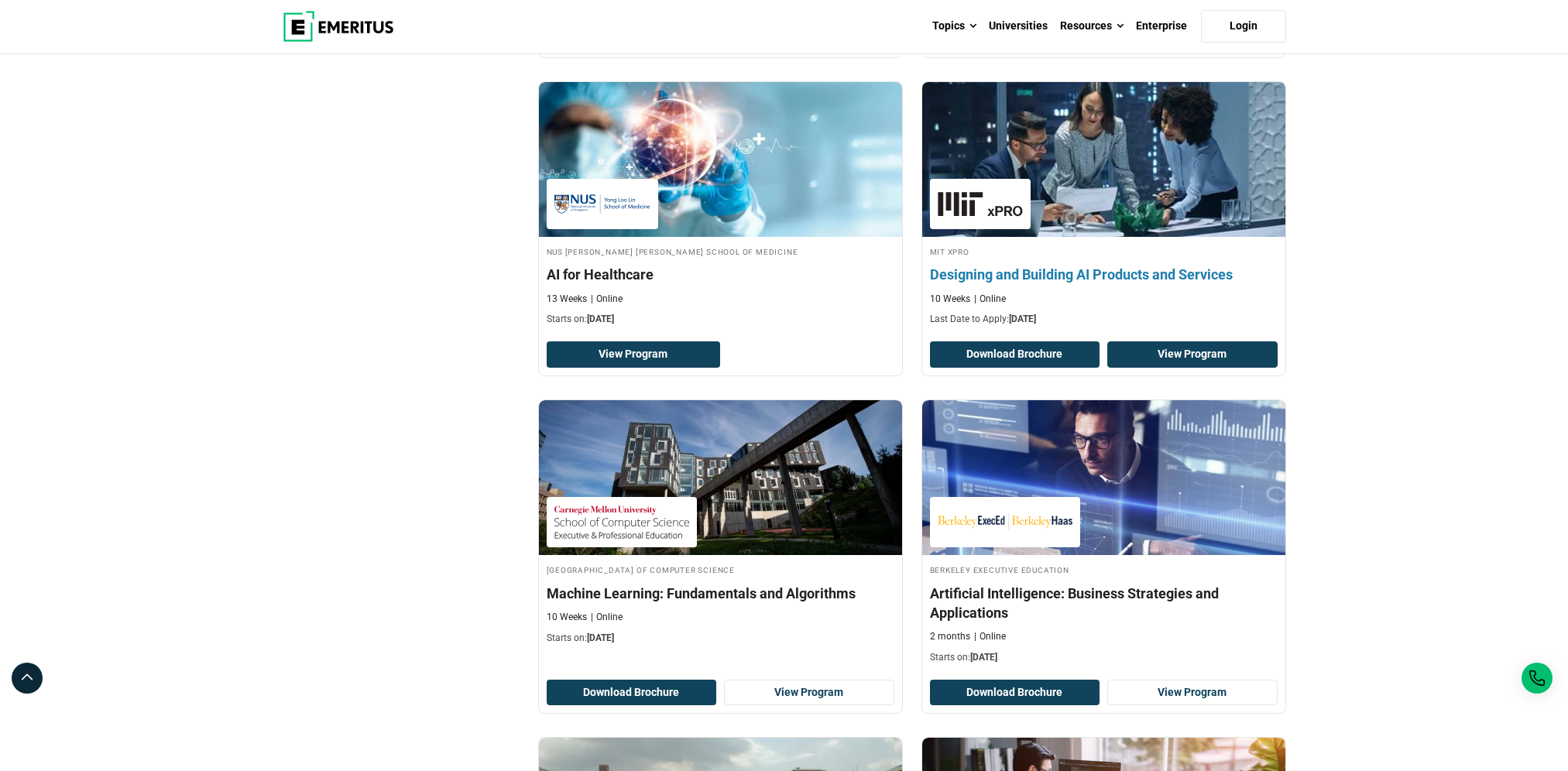
scroll to position [1239, 0]
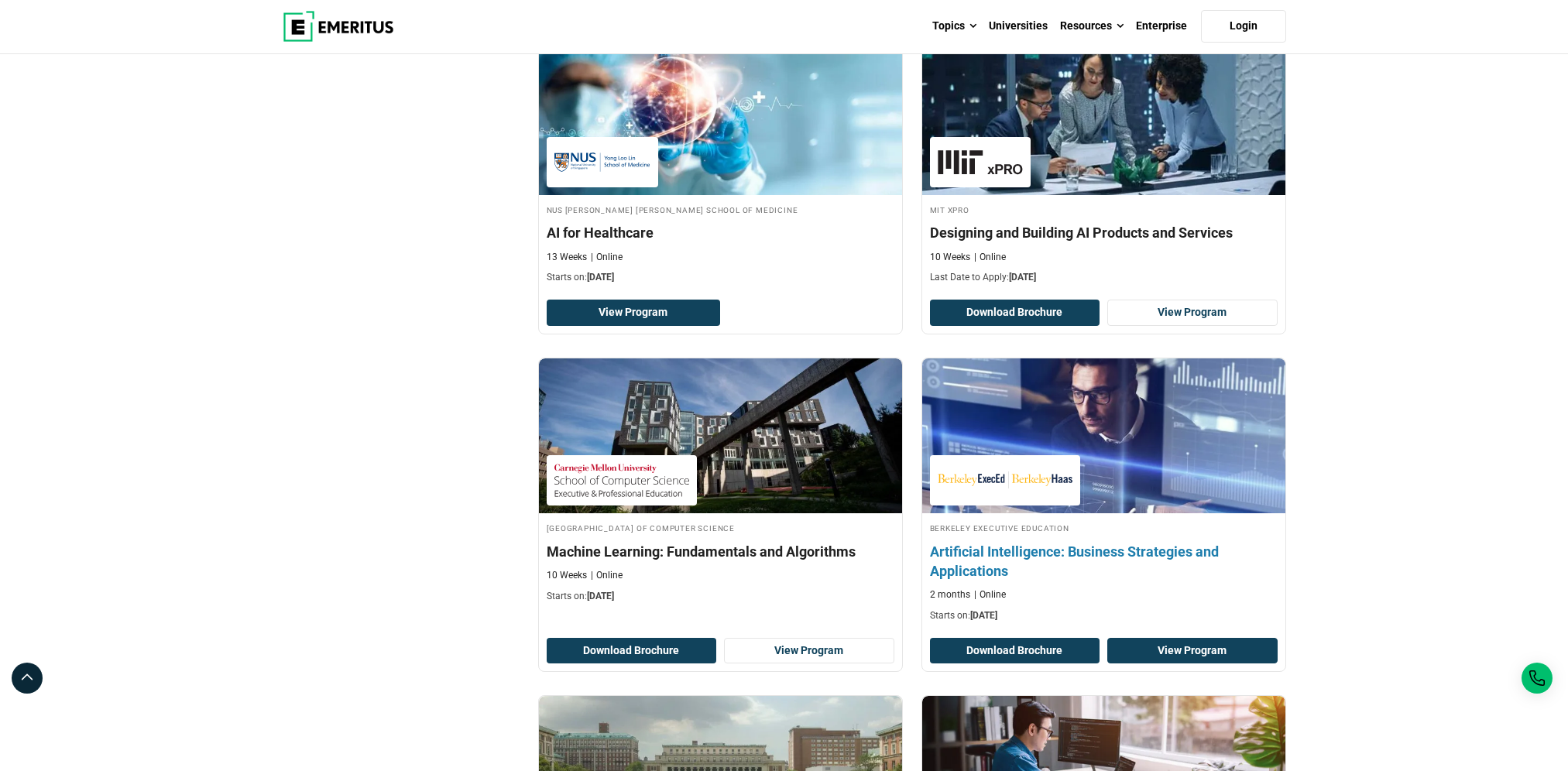
click at [1165, 655] on link "View Program" at bounding box center [1193, 651] width 171 height 26
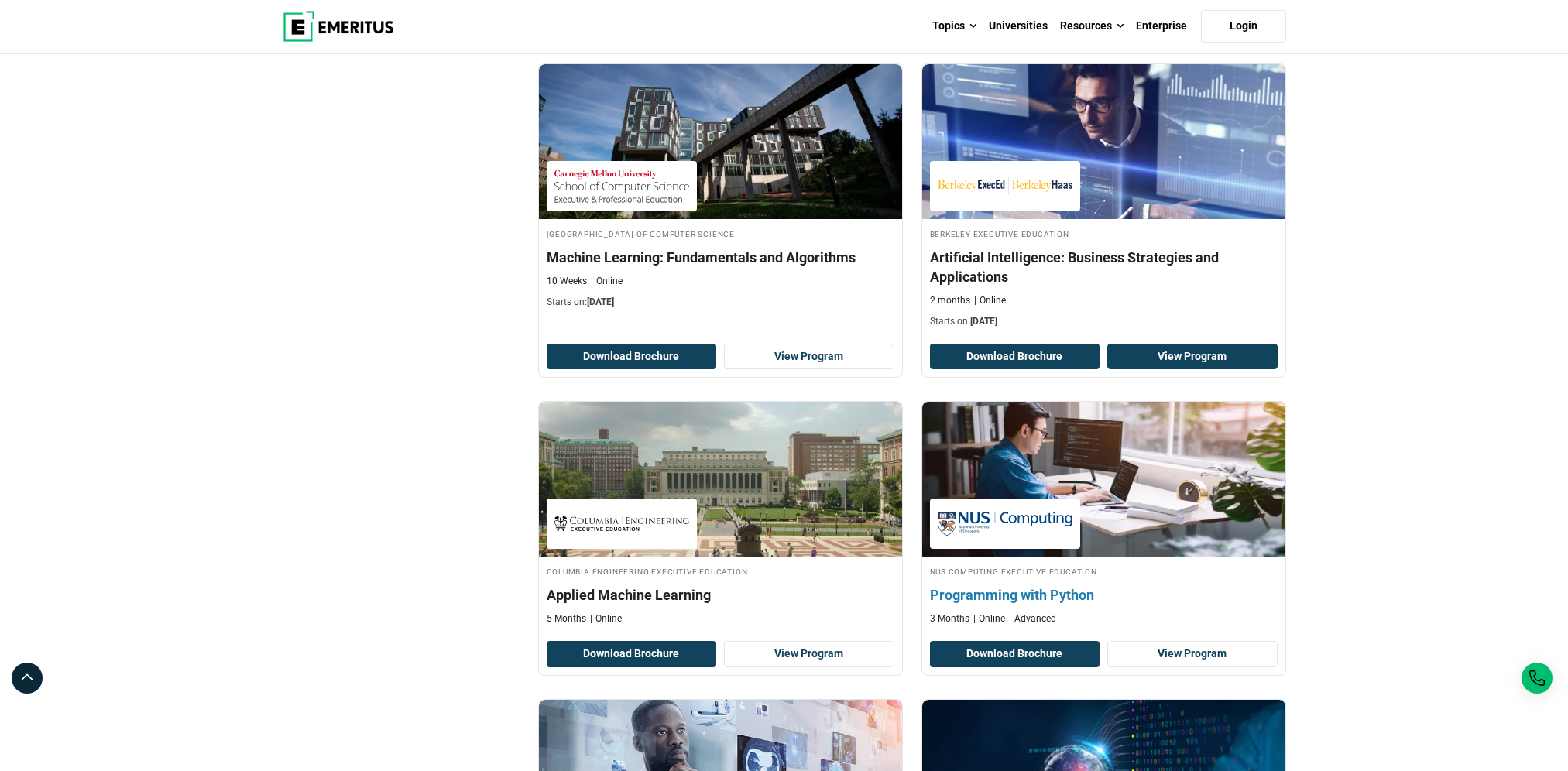
scroll to position [1549, 0]
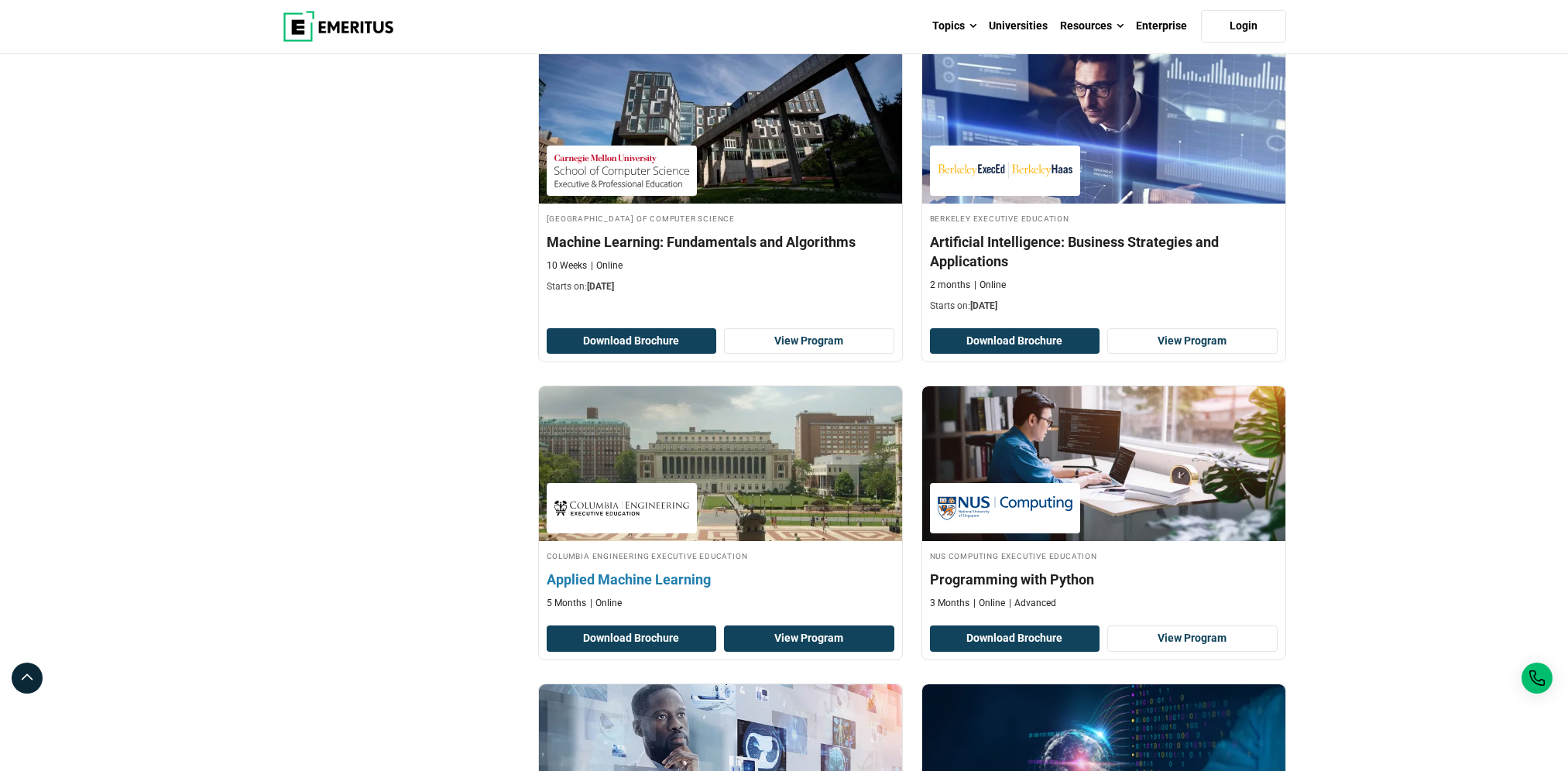
click at [773, 636] on link "View Program" at bounding box center [810, 638] width 171 height 26
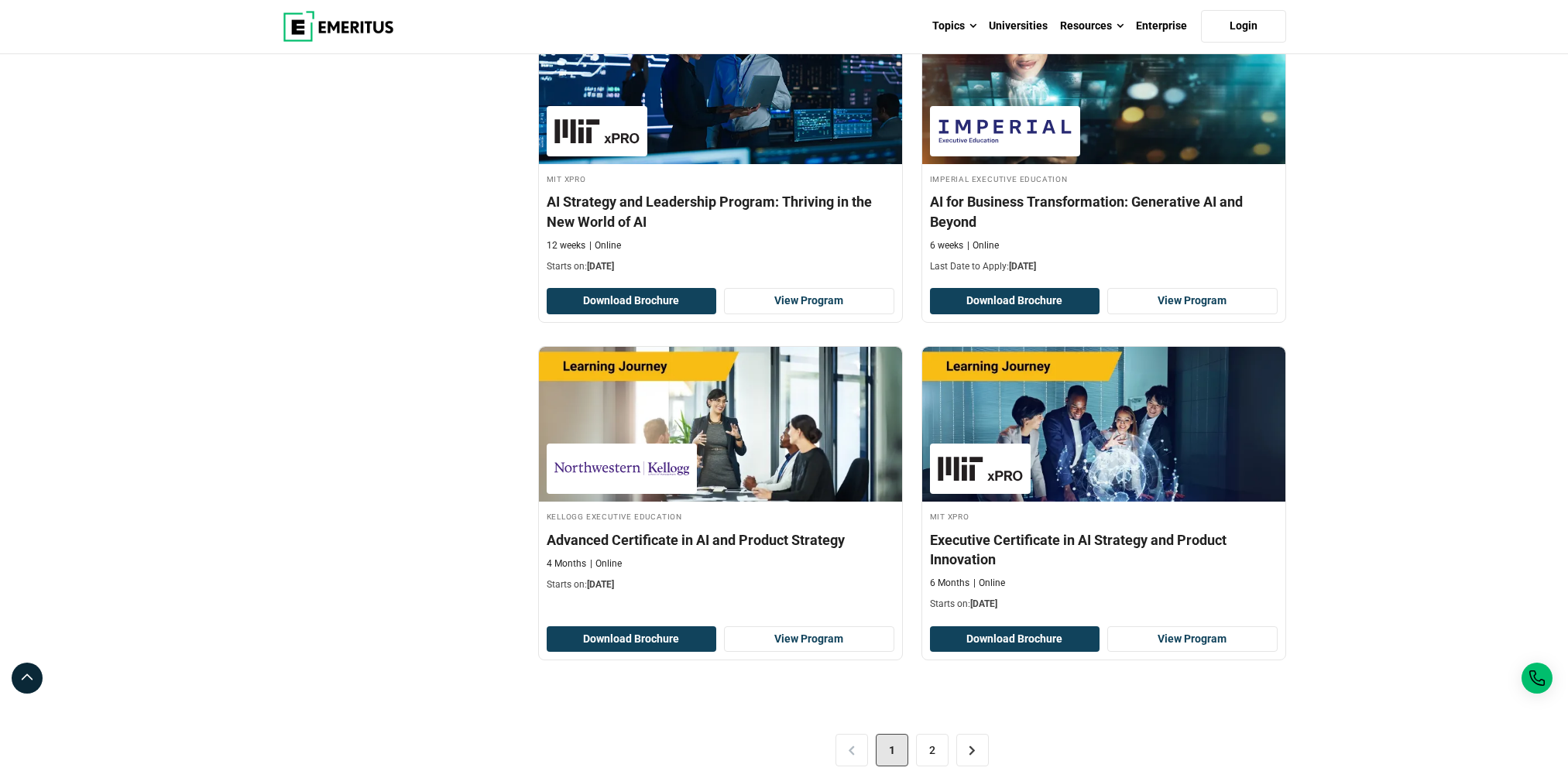
scroll to position [2942, 0]
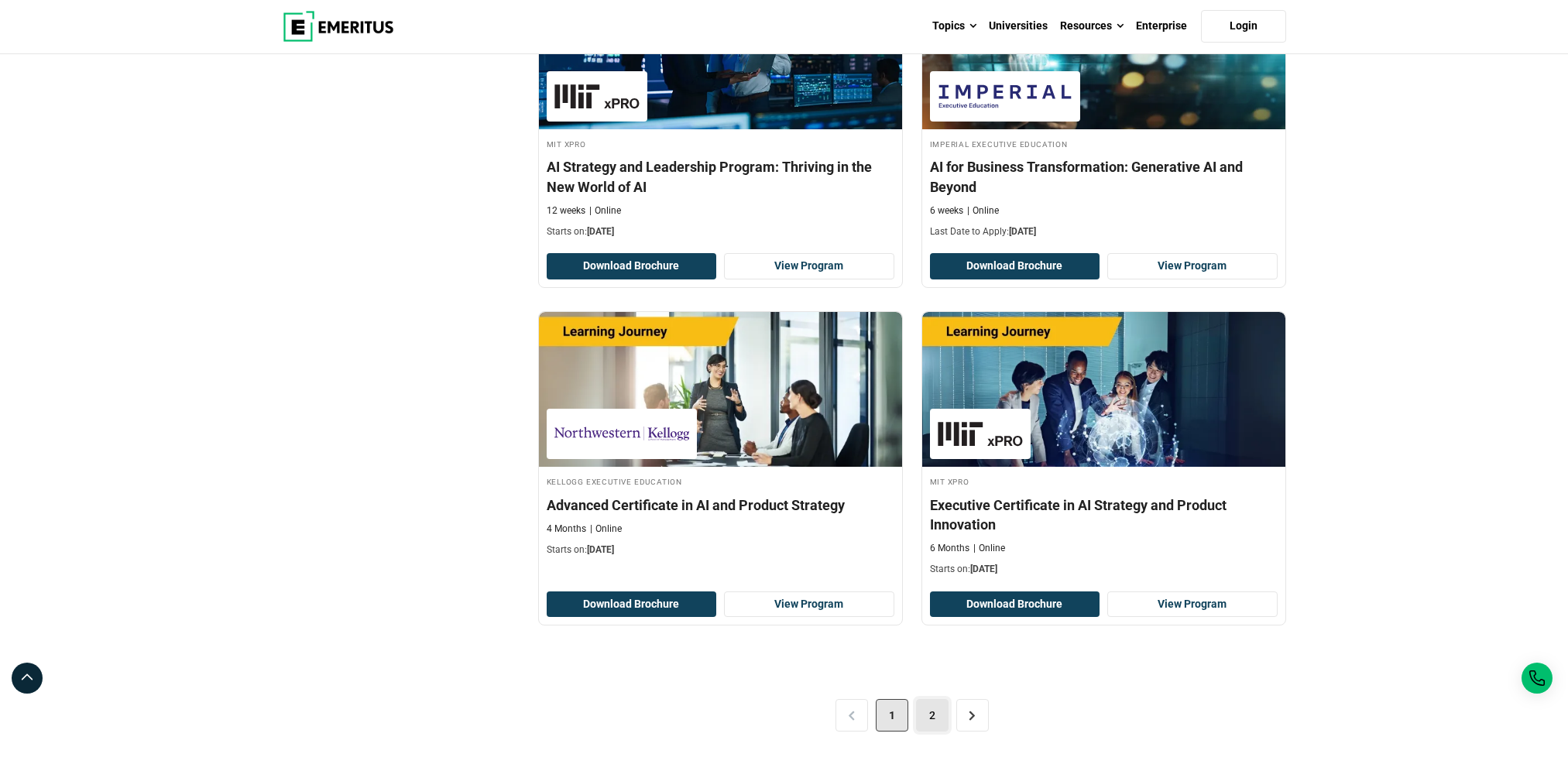
click at [937, 714] on link "2" at bounding box center [933, 716] width 33 height 33
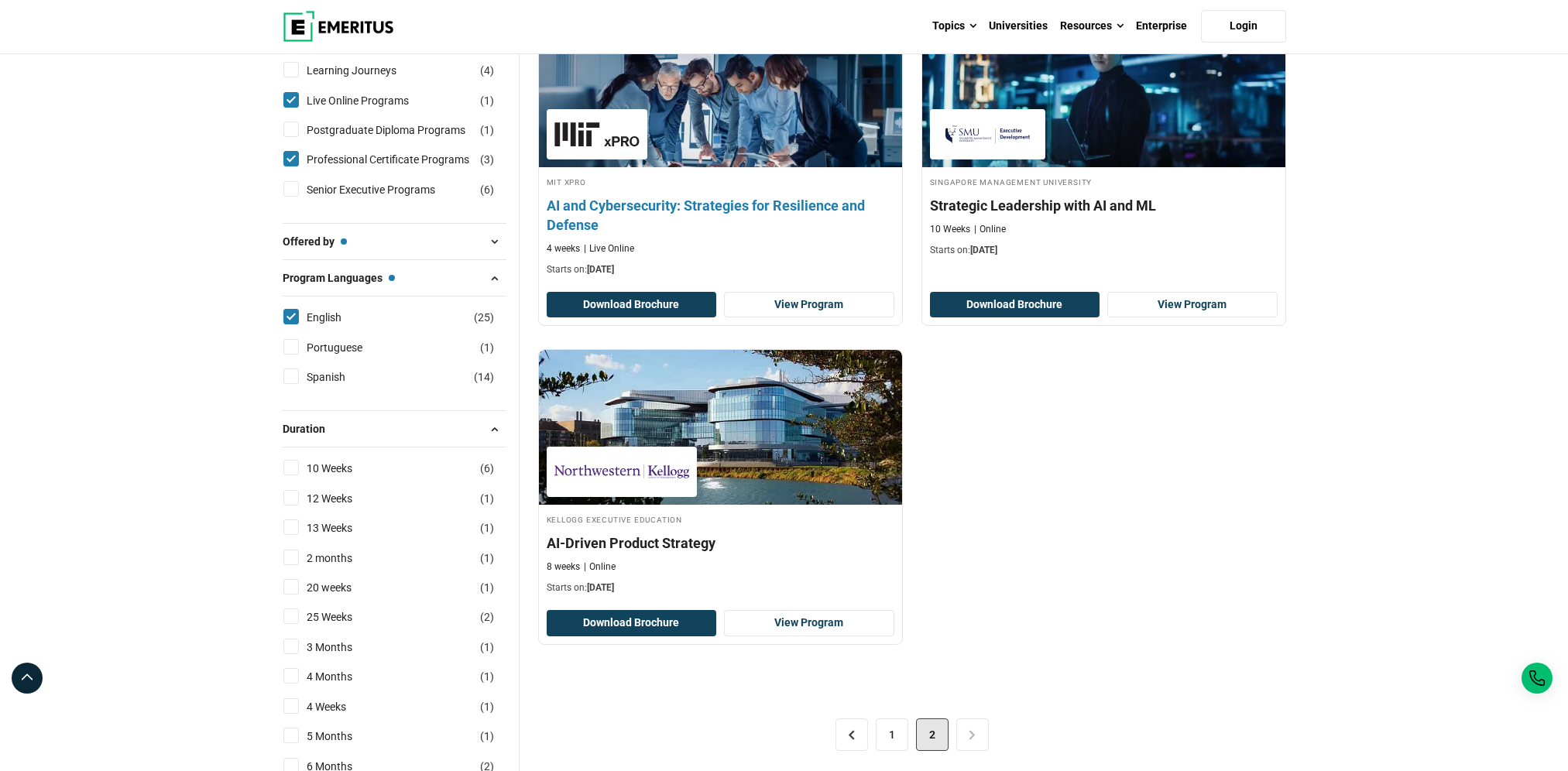
scroll to position [620, 0]
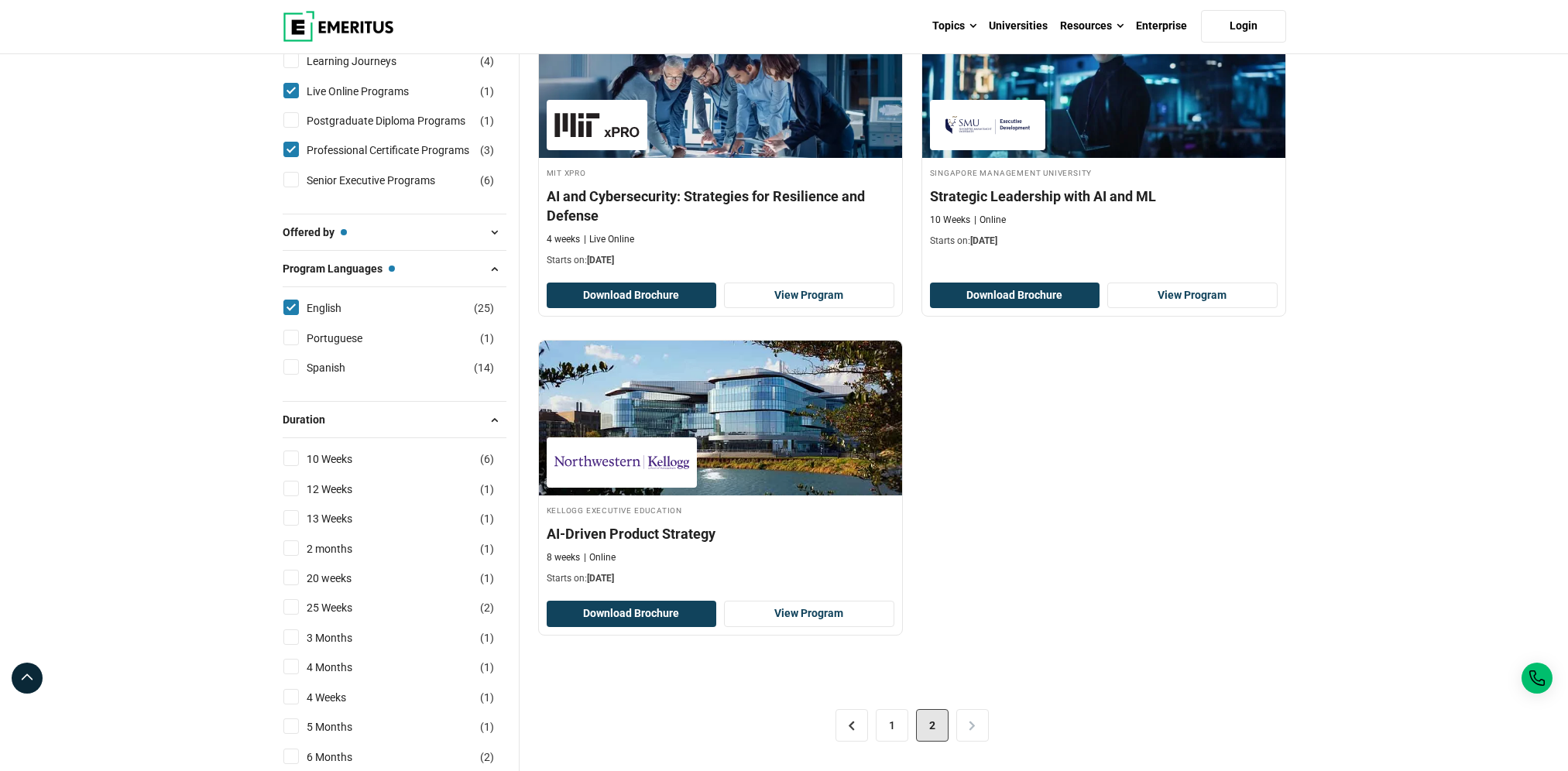
click at [981, 549] on div "[PERSON_NAME] Executive Education AI Strategies for Business Transformation 8 w…" at bounding box center [912, 161] width 767 height 994
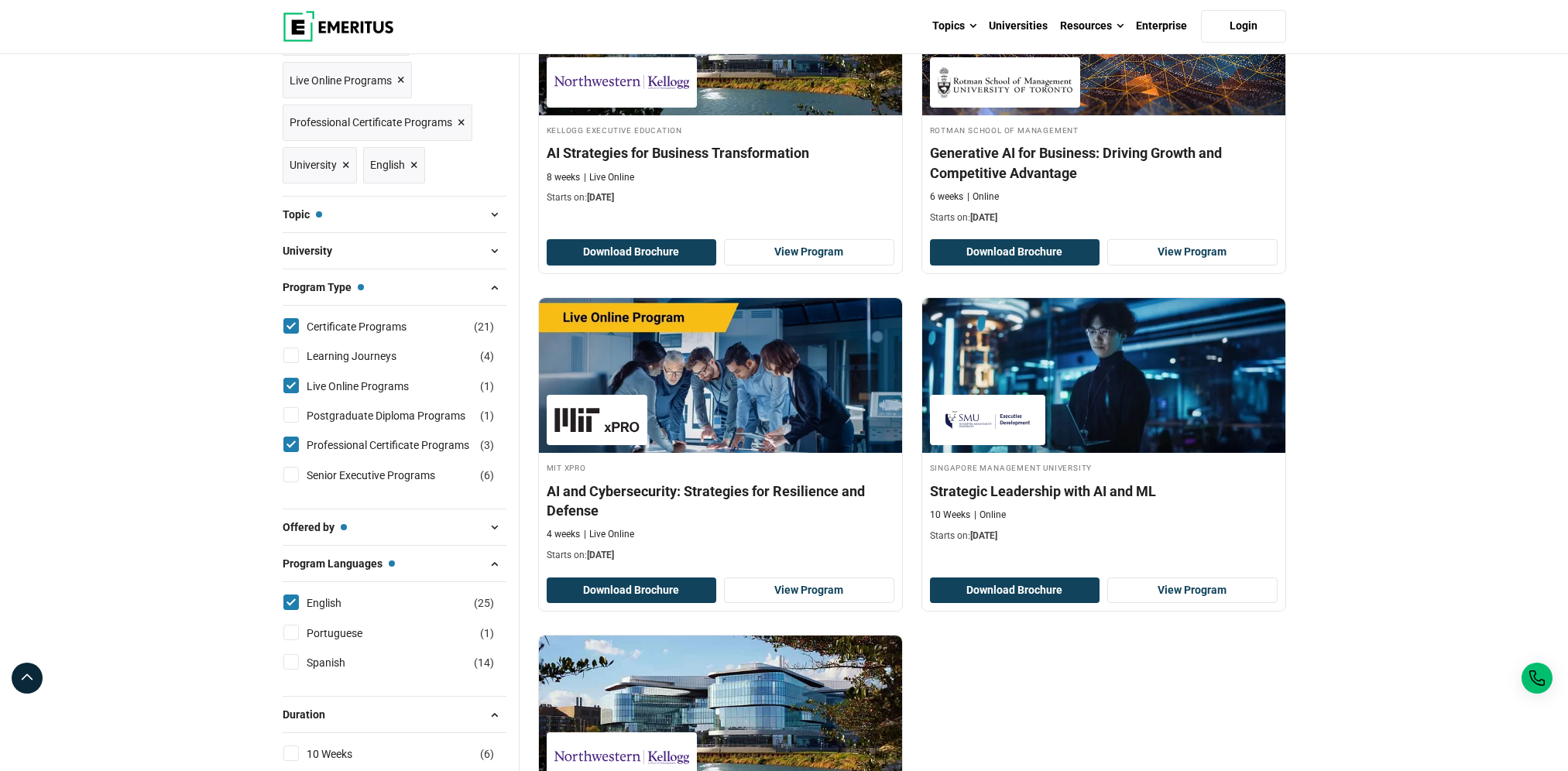
scroll to position [697, 0]
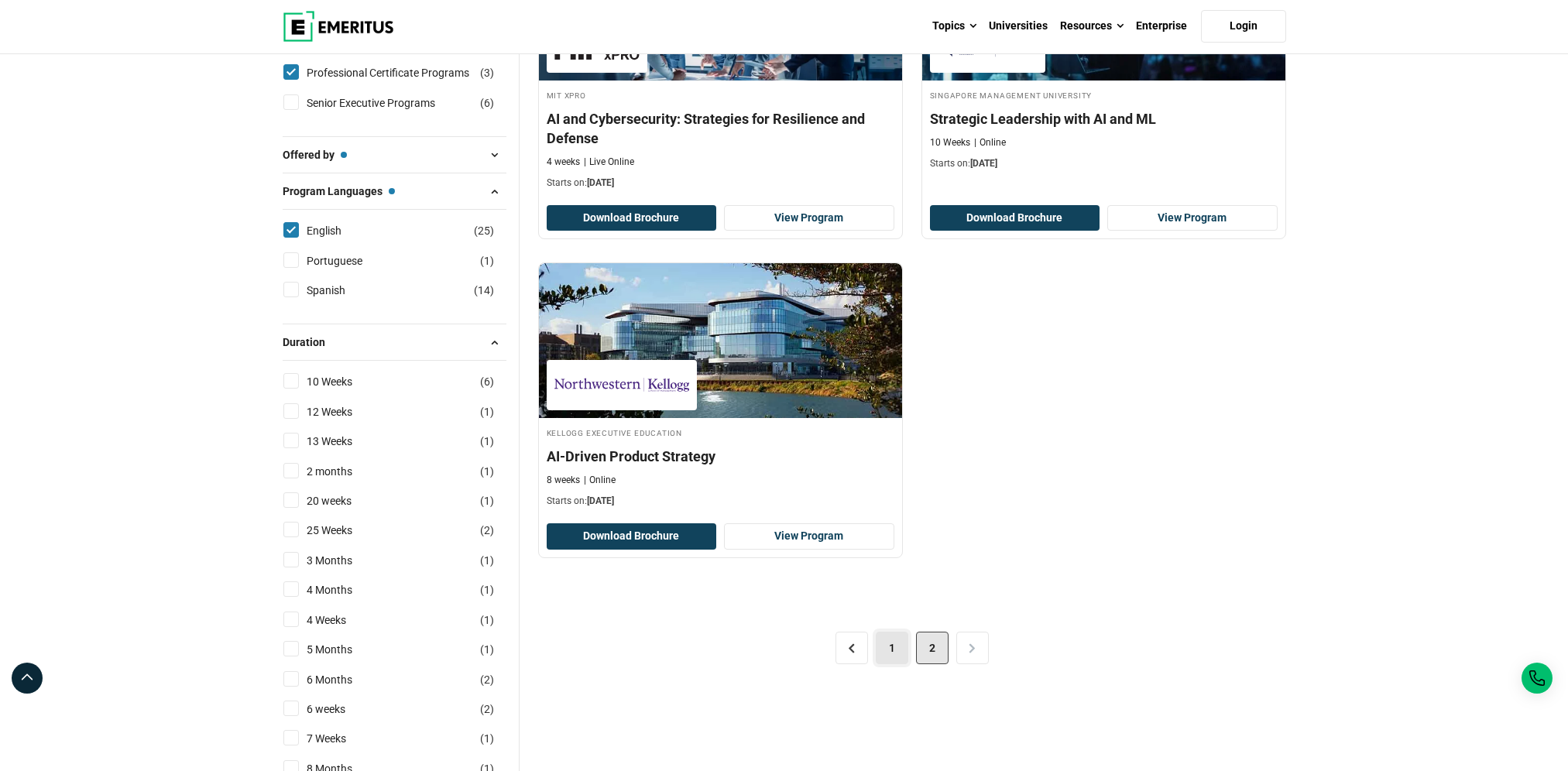
click at [894, 640] on link "1" at bounding box center [892, 649] width 33 height 33
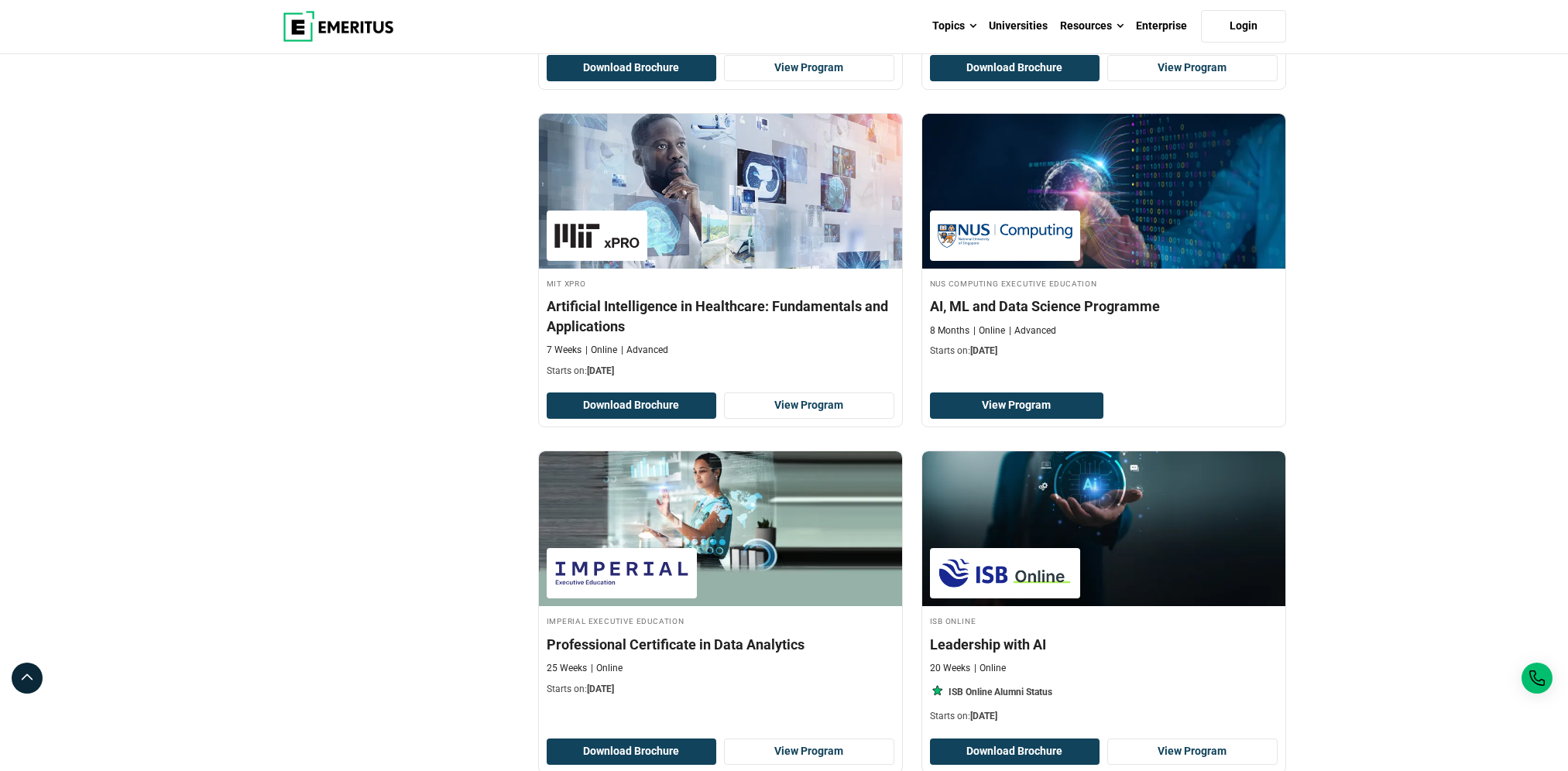
scroll to position [2168, 0]
